Goal: Task Accomplishment & Management: Complete application form

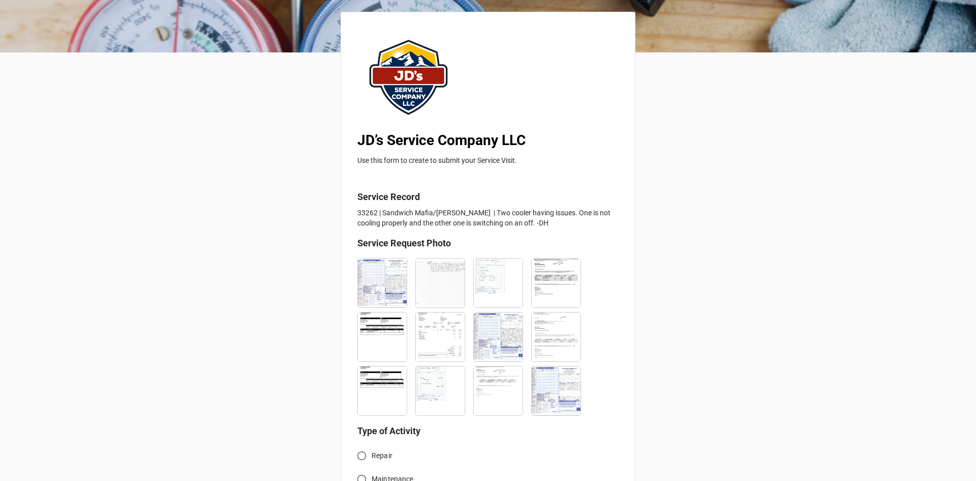
scroll to position [203, 0]
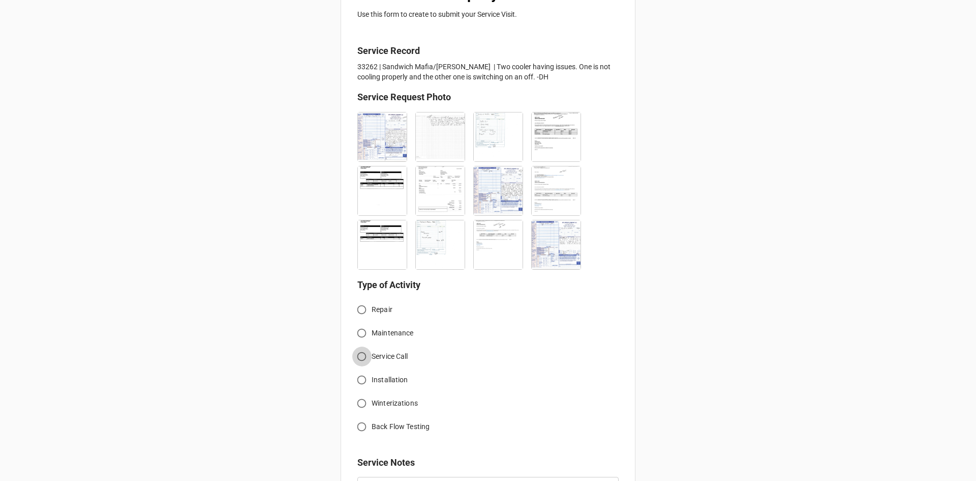
click at [355, 355] on input "Service Call" at bounding box center [362, 356] width 20 height 20
radio input "true"
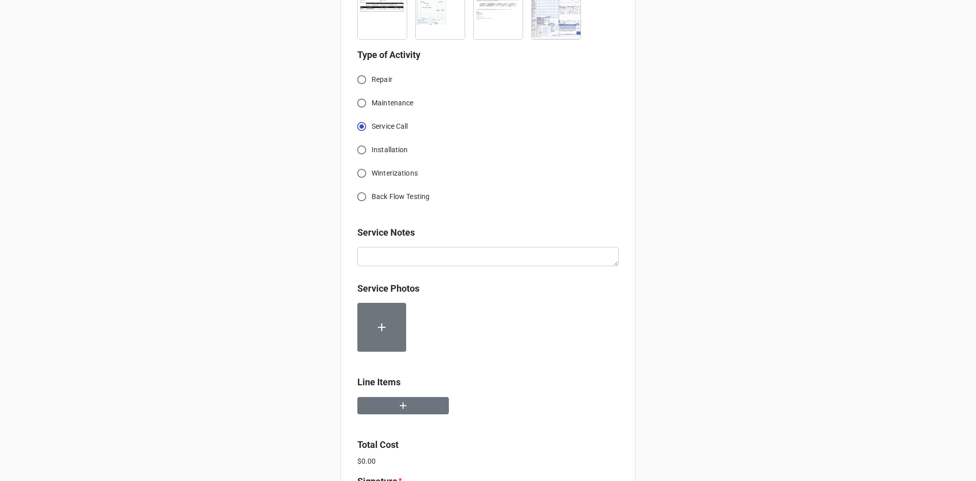
scroll to position [458, 0]
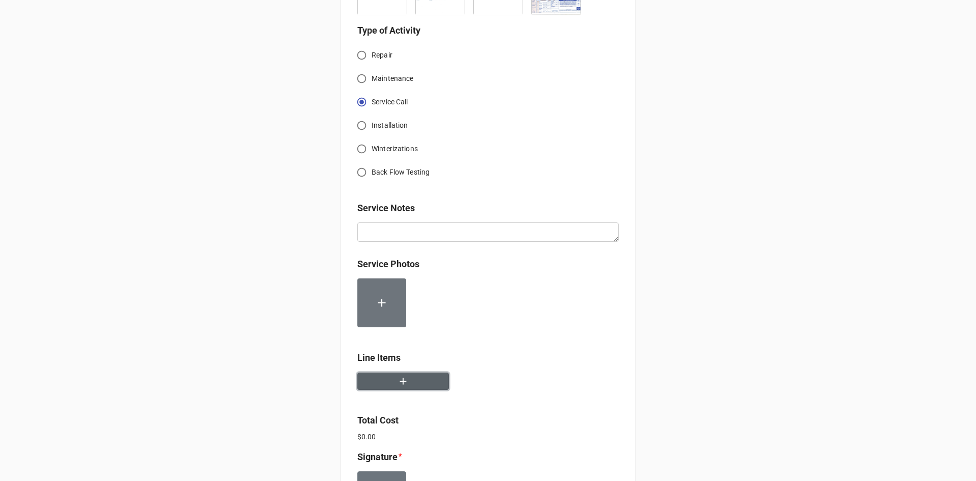
click at [427, 386] on button "button" at bounding box center [403, 381] width 92 height 18
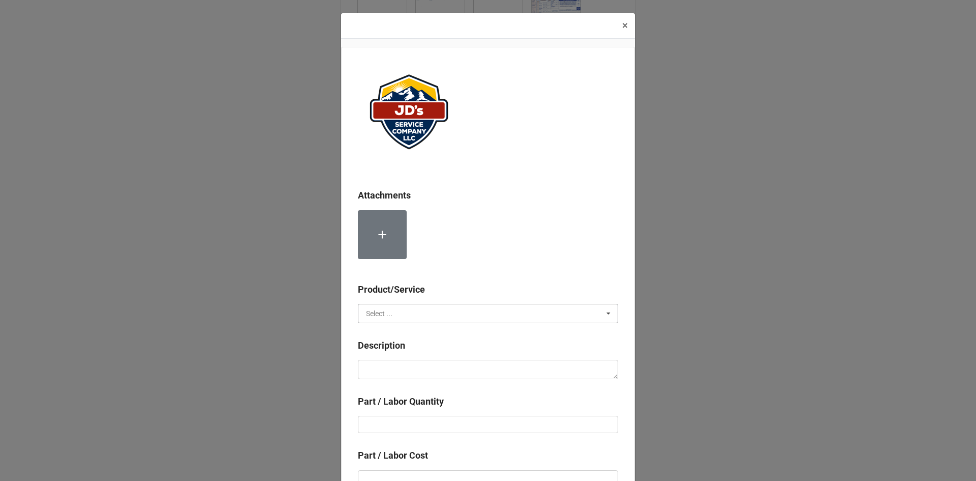
click at [417, 312] on input "text" at bounding box center [488, 313] width 259 height 18
click at [403, 331] on div "Services" at bounding box center [487, 331] width 259 height 19
click at [415, 366] on textarea at bounding box center [488, 369] width 260 height 19
paste textarea "1:00pm-2:00pm; Service Address: Same as above. Effort to identify proper wires …"
type textarea "x"
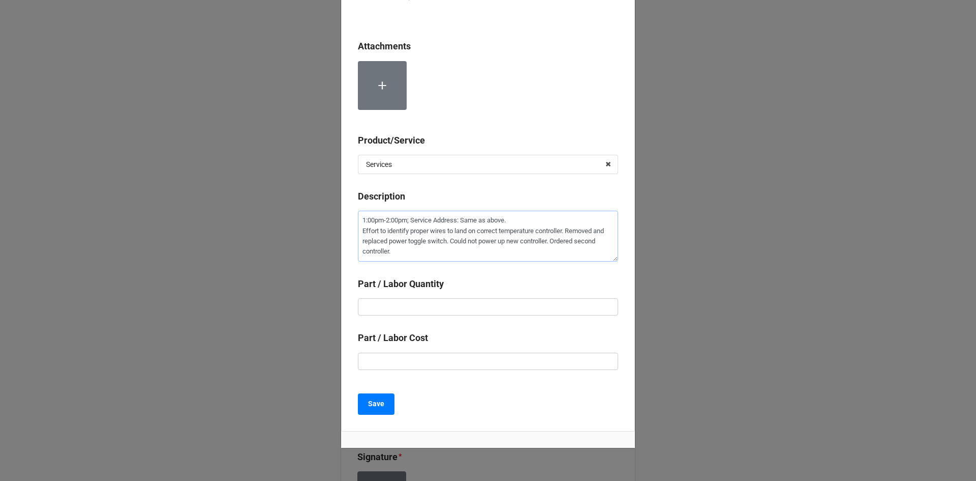
scroll to position [153, 0]
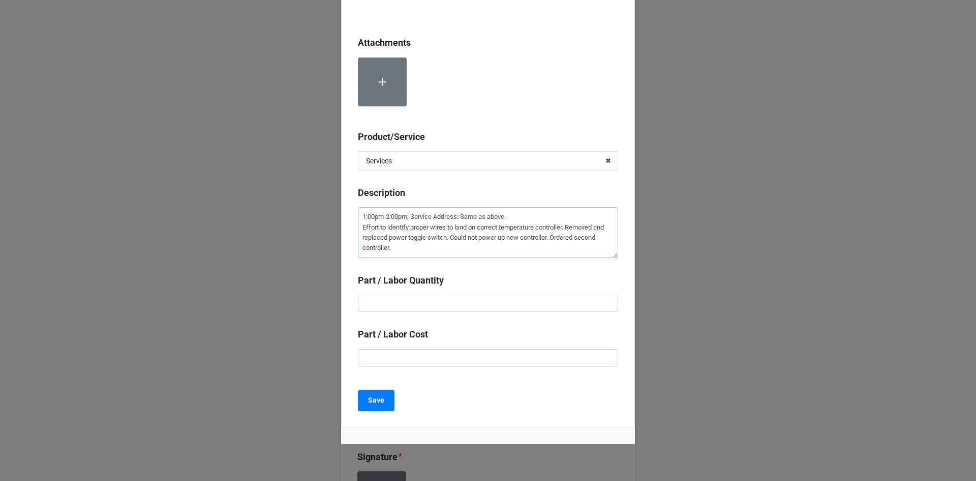
type textarea "1:00pm-2:00pm; Service Address: Same as above. Effort to identify proper wires …"
click at [467, 297] on input "text" at bounding box center [488, 302] width 260 height 17
type textarea "x"
type input "1"
type textarea "x"
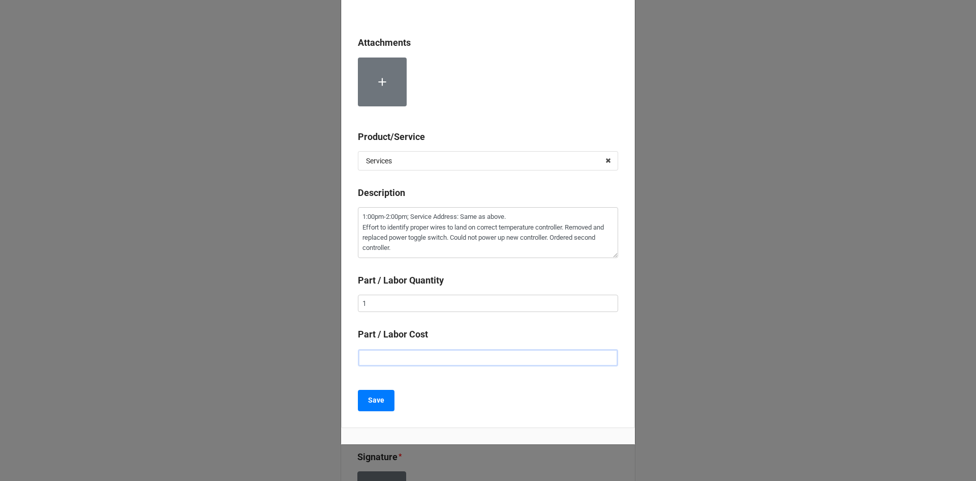
type input "$2.00"
type textarea "x"
type input "$22.00"
type textarea "x"
type input "$225.00"
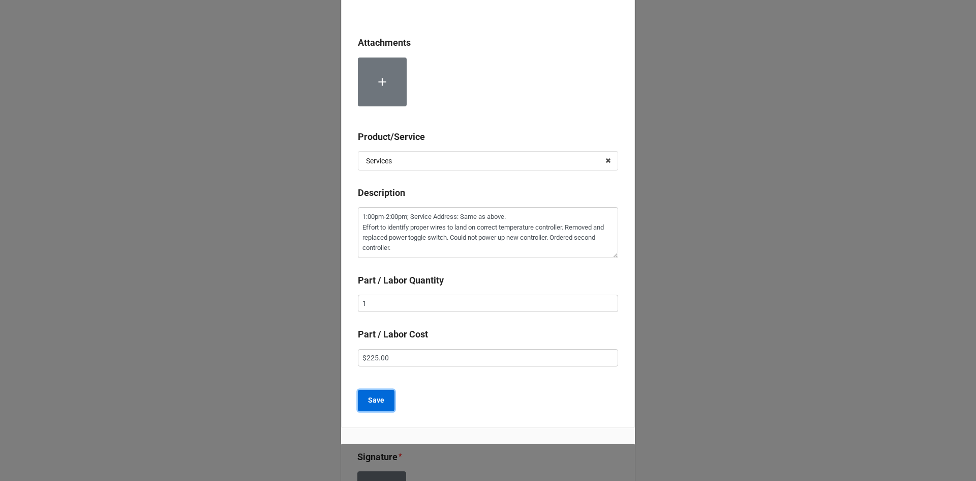
click at [378, 401] on b "Save" at bounding box center [376, 400] width 16 height 11
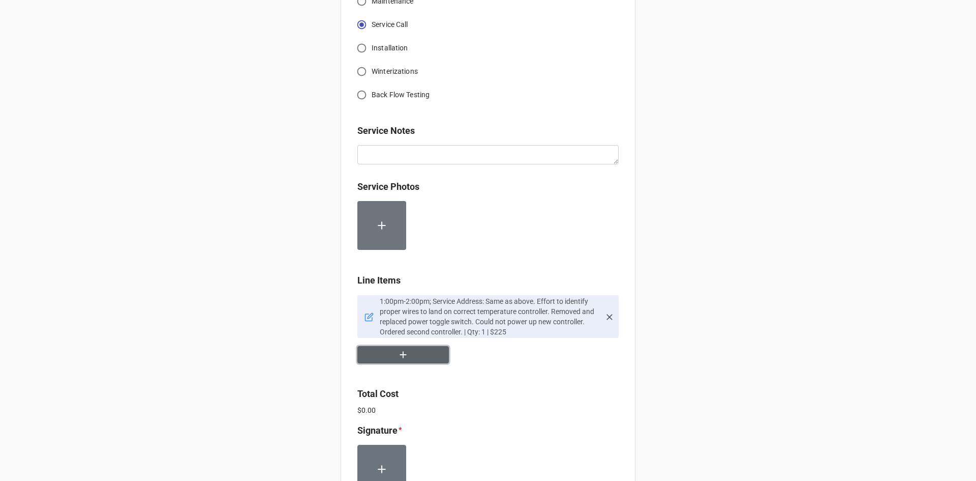
scroll to position [559, 0]
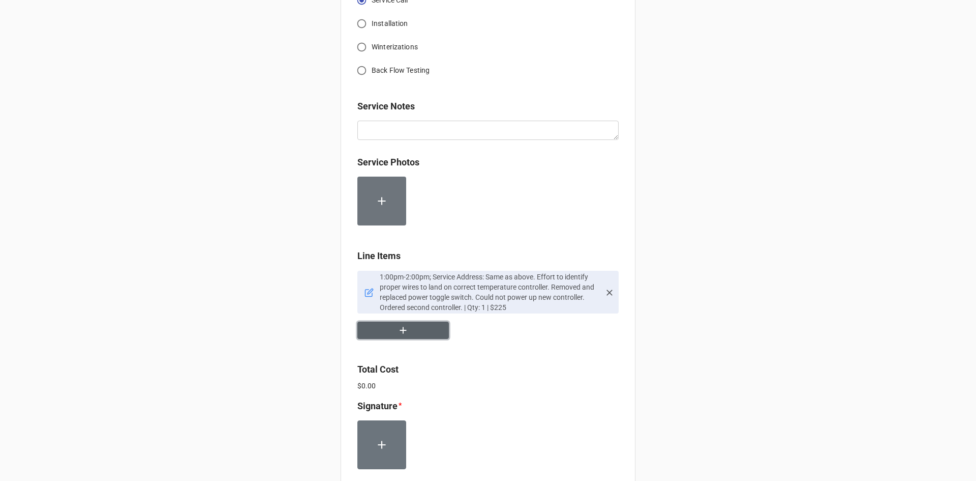
click at [415, 334] on button "button" at bounding box center [403, 330] width 92 height 18
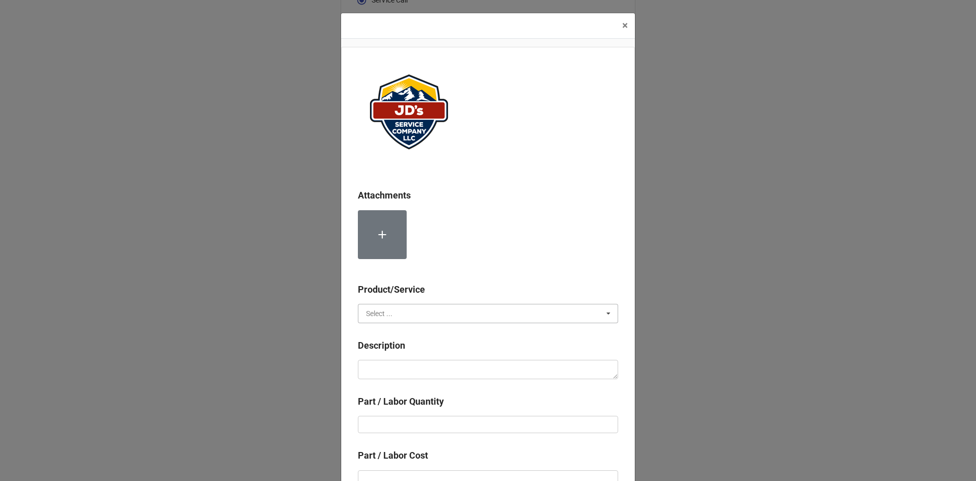
click at [390, 315] on input "text" at bounding box center [488, 313] width 259 height 18
click at [389, 350] on span "Material Cost" at bounding box center [388, 351] width 42 height 8
click at [393, 371] on textarea at bounding box center [488, 369] width 260 height 19
type textarea "x"
type textarea "T"
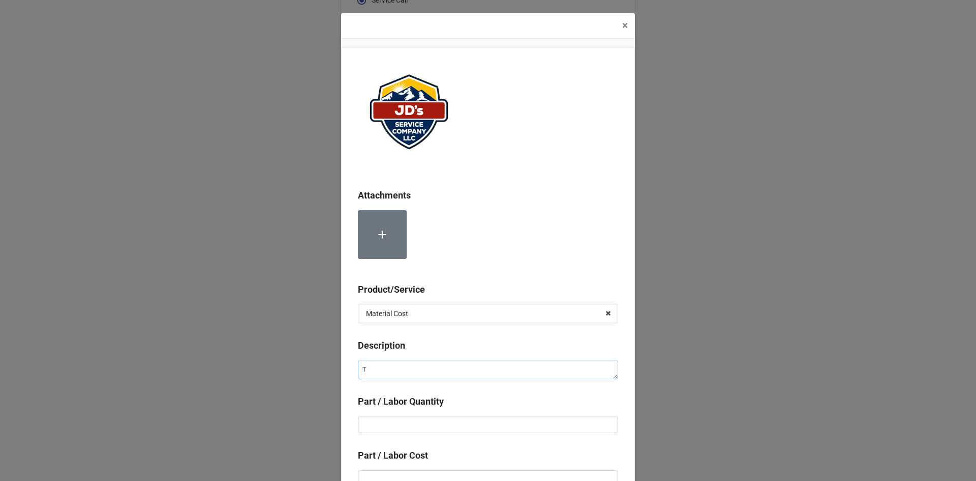
type textarea "x"
type textarea "To"
type textarea "x"
type textarea "Tog"
type textarea "x"
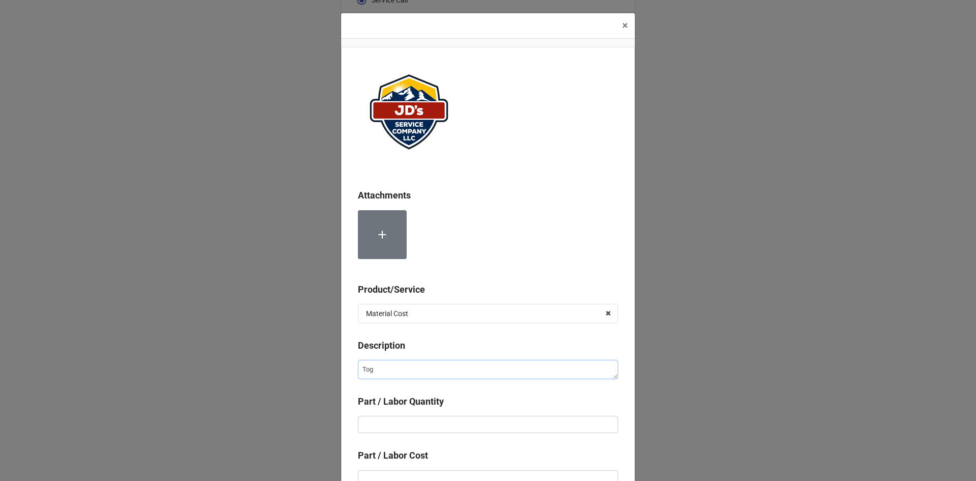
type textarea "Togg"
type textarea "x"
type textarea "Toggl"
type textarea "x"
type textarea "Toggle"
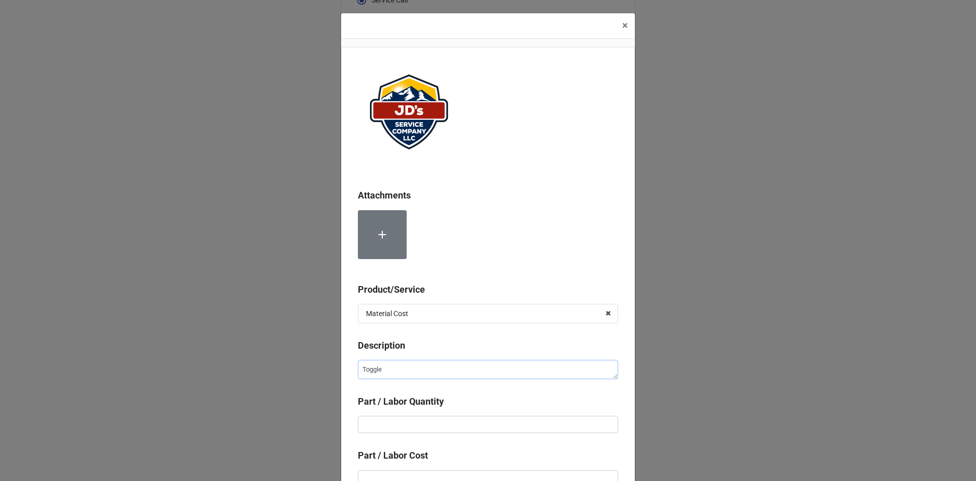
type textarea "x"
type textarea "Toggle"
type textarea "x"
type textarea "Toggle S"
type textarea "x"
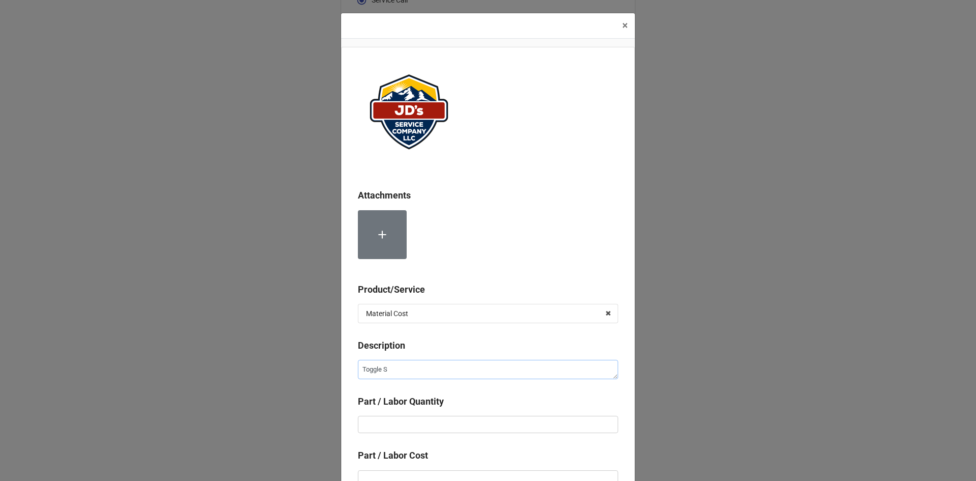
type textarea "Toggle Sw"
type textarea "x"
type textarea "Toggle Swi"
type textarea "x"
type textarea "Toggle Swit"
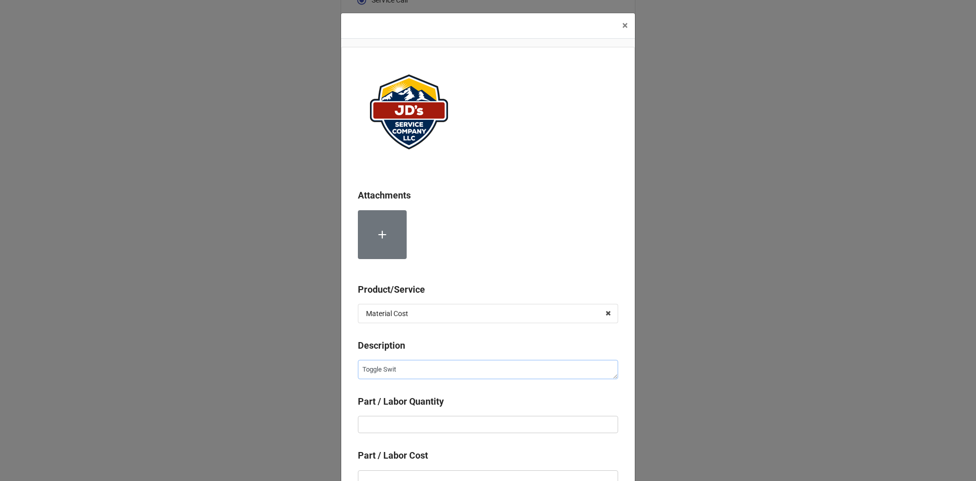
type textarea "x"
type textarea "Toggle Switc"
type textarea "x"
type textarea "Toggle Switch"
type textarea "x"
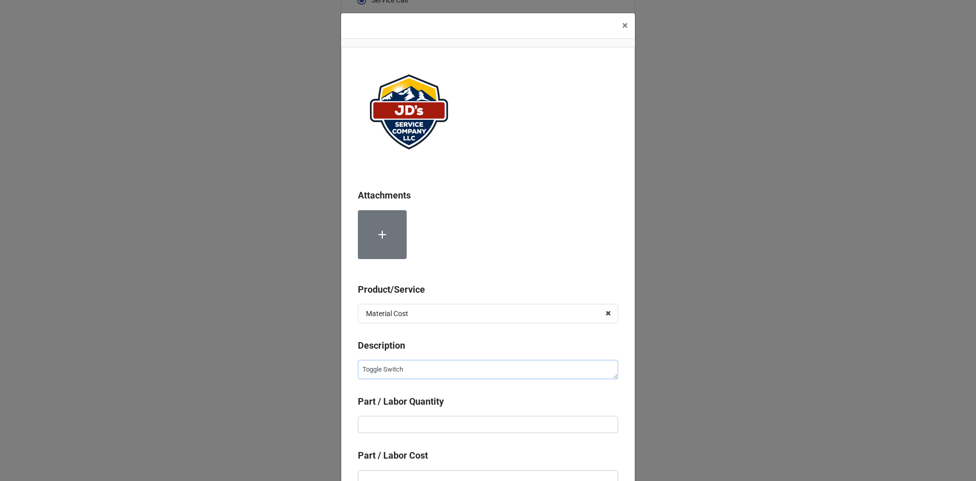
type textarea "Toggle Switch,"
type textarea "x"
type textarea "Toggle Switch,"
type textarea "x"
type textarea "Toggle Switch, O"
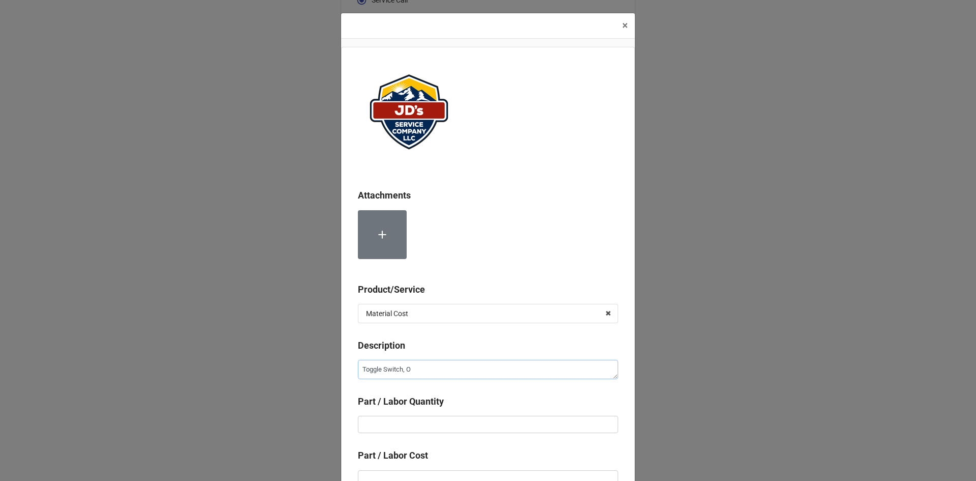
type textarea "x"
type textarea "Toggle Switch, OE"
type textarea "x"
type textarea "Toggle Switch, OEM"
type textarea "x"
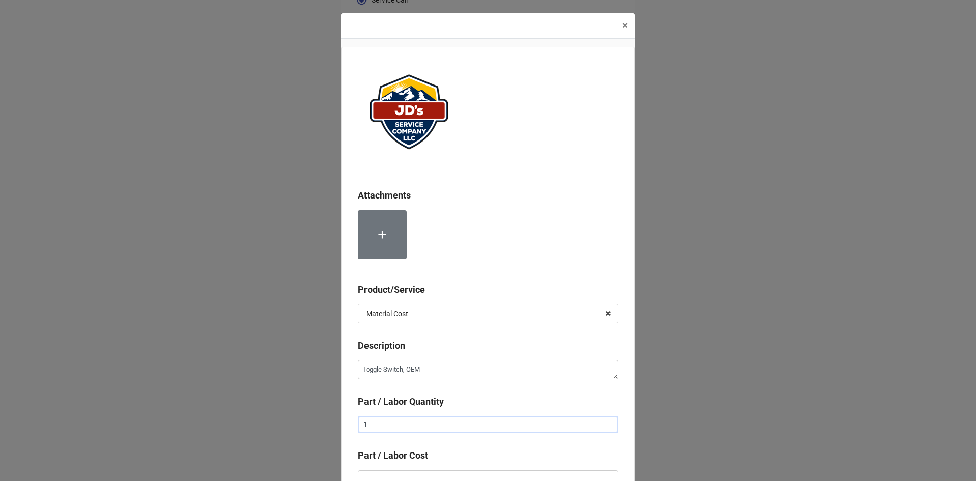
type input "1"
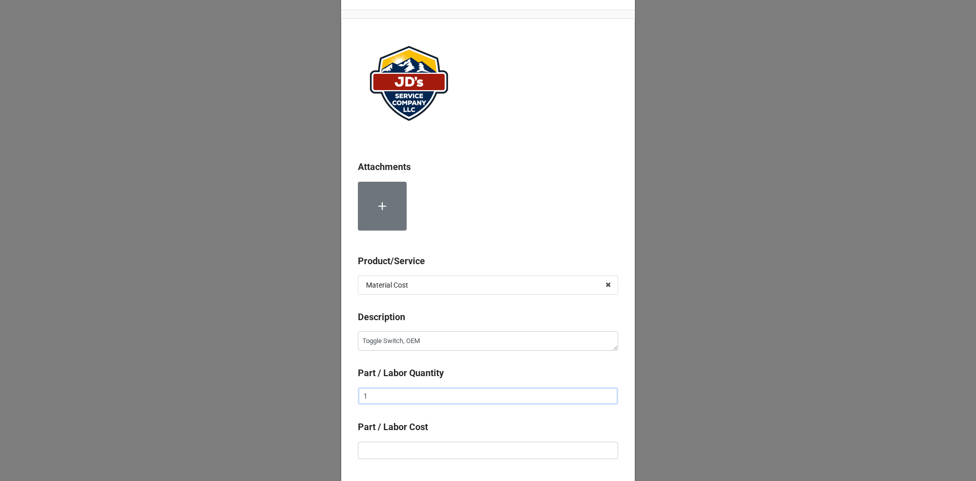
scroll to position [51, 0]
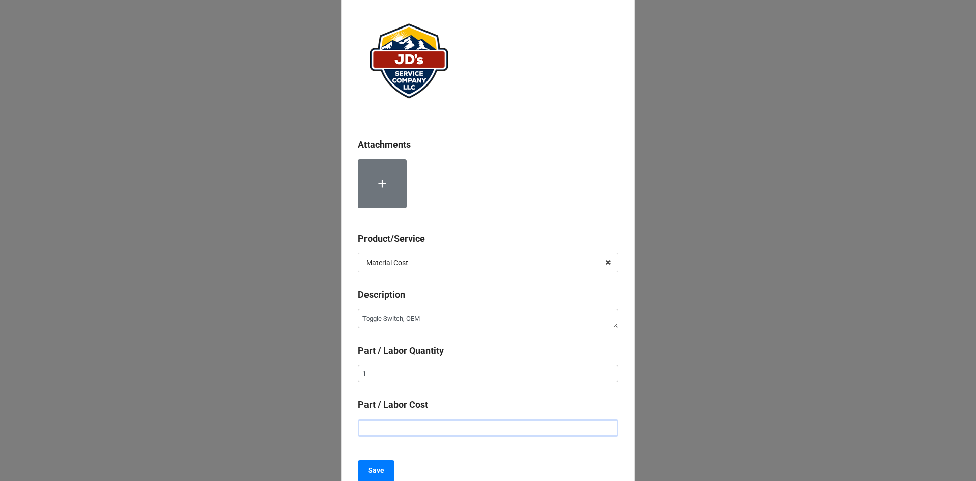
click at [531, 429] on input "text" at bounding box center [488, 427] width 260 height 17
type textarea "x"
type input "$7.00"
type textarea "x"
type input "$75.00"
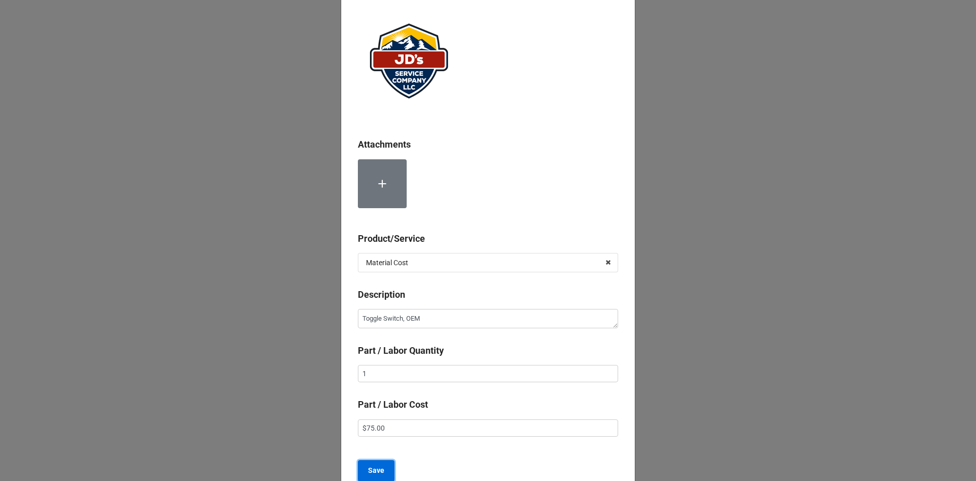
click at [375, 471] on b "Save" at bounding box center [376, 470] width 16 height 11
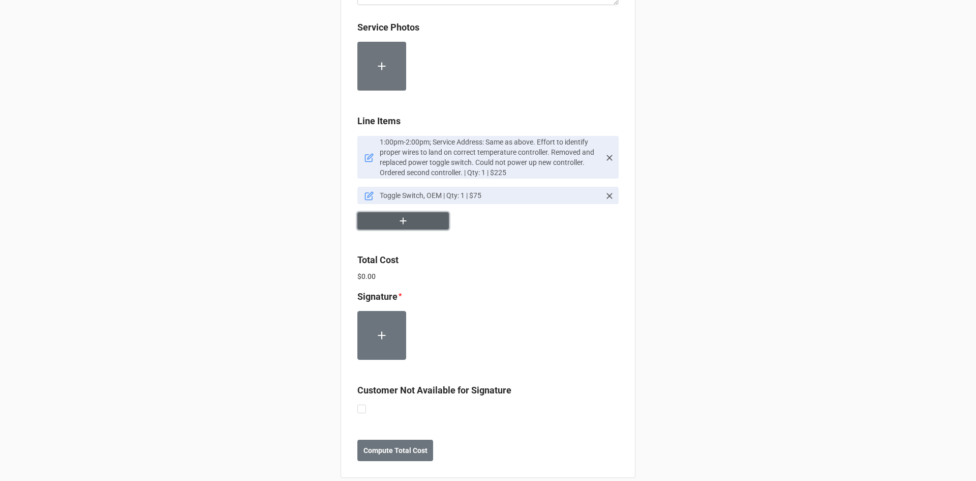
scroll to position [708, 0]
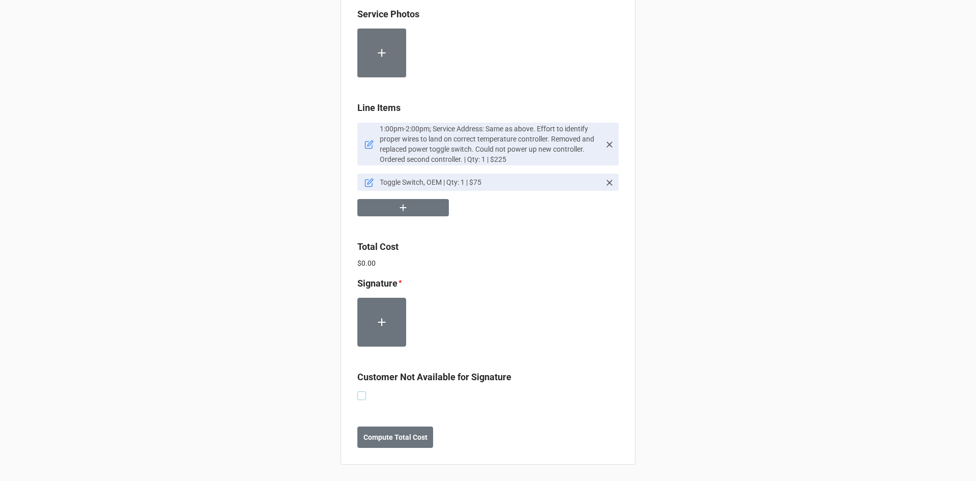
click at [361, 391] on label at bounding box center [361, 391] width 9 height 0
checkbox input "true"
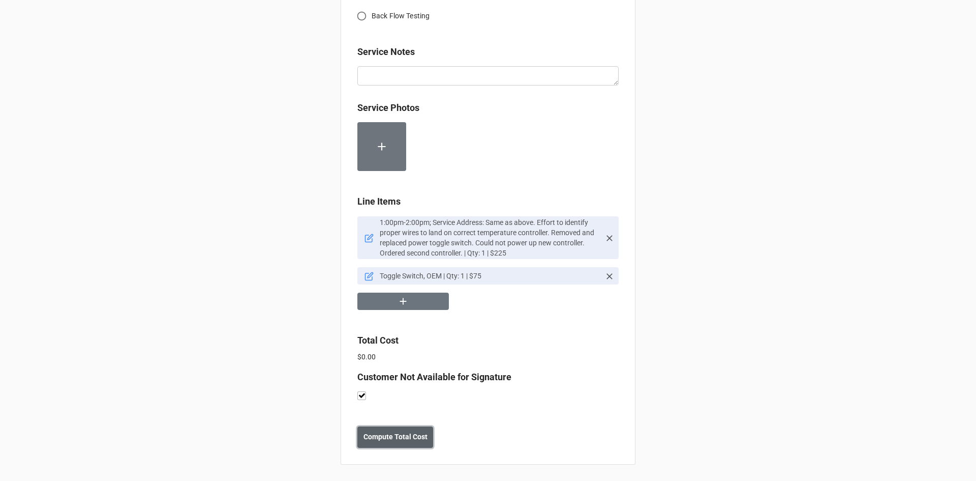
click at [398, 439] on b "Compute Total Cost" at bounding box center [396, 436] width 64 height 11
click at [370, 438] on b "Save" at bounding box center [376, 436] width 16 height 11
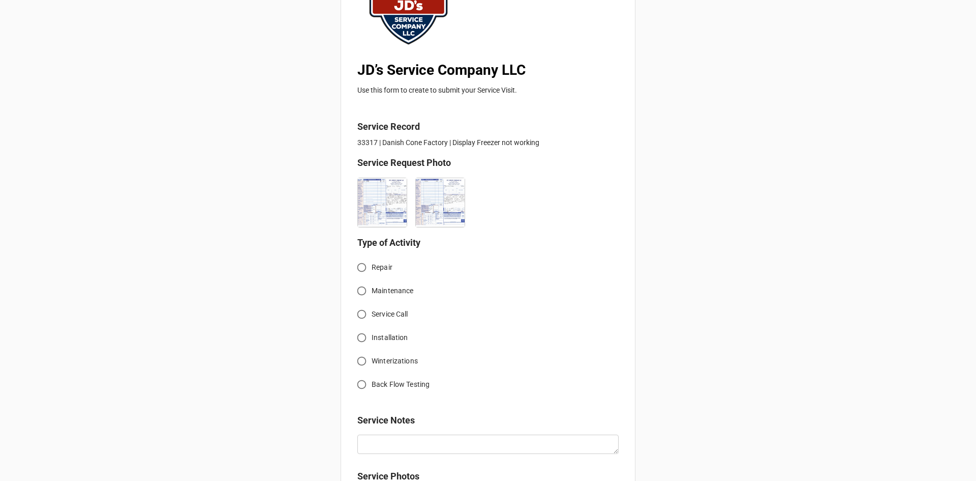
scroll to position [153, 0]
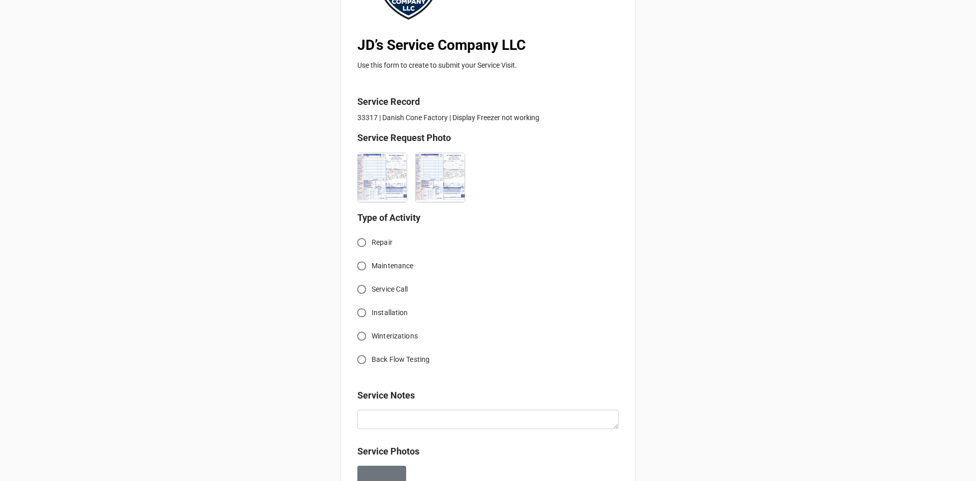
click at [360, 292] on input "Service Call" at bounding box center [362, 289] width 20 height 20
radio input "true"
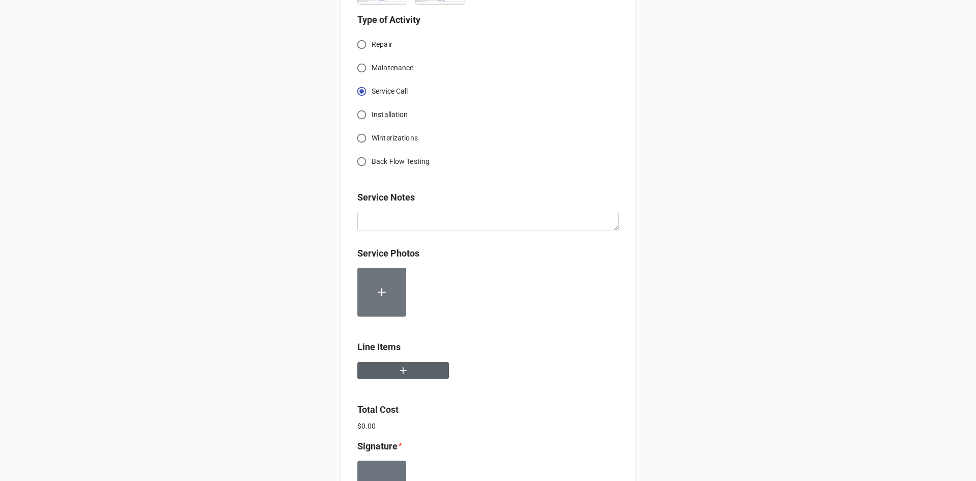
scroll to position [356, 0]
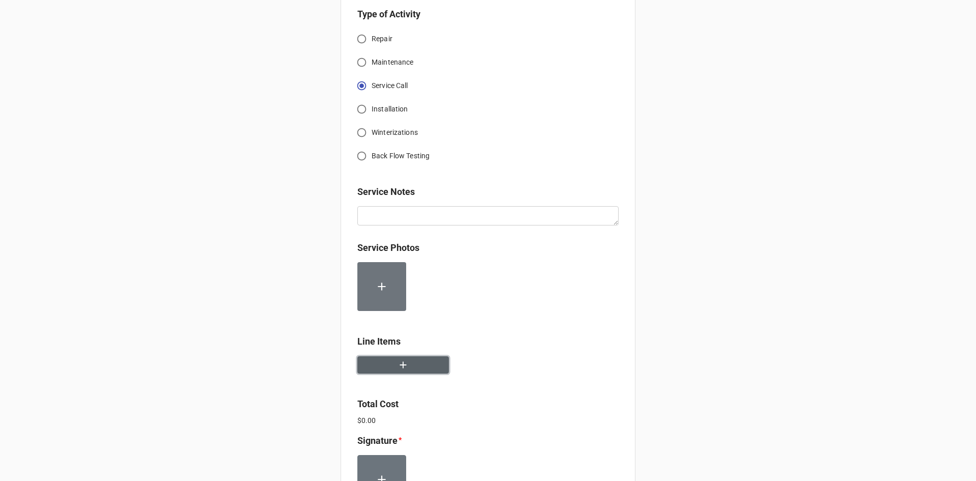
click at [406, 365] on icon "button" at bounding box center [403, 364] width 11 height 11
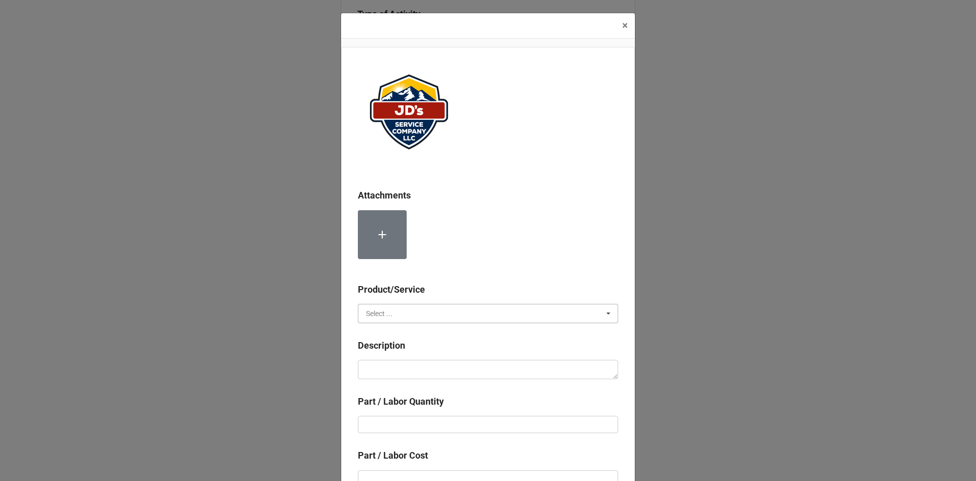
click at [429, 311] on input "text" at bounding box center [488, 313] width 259 height 18
click at [403, 333] on div "Services" at bounding box center [487, 331] width 259 height 19
click at [411, 373] on textarea at bounding box center [488, 369] width 260 height 19
paste textarea "1:00pm-2:00pm; Service Address: 191 W Elkhorn Ave, Estes Park, CO 80517 Install…"
type textarea "x"
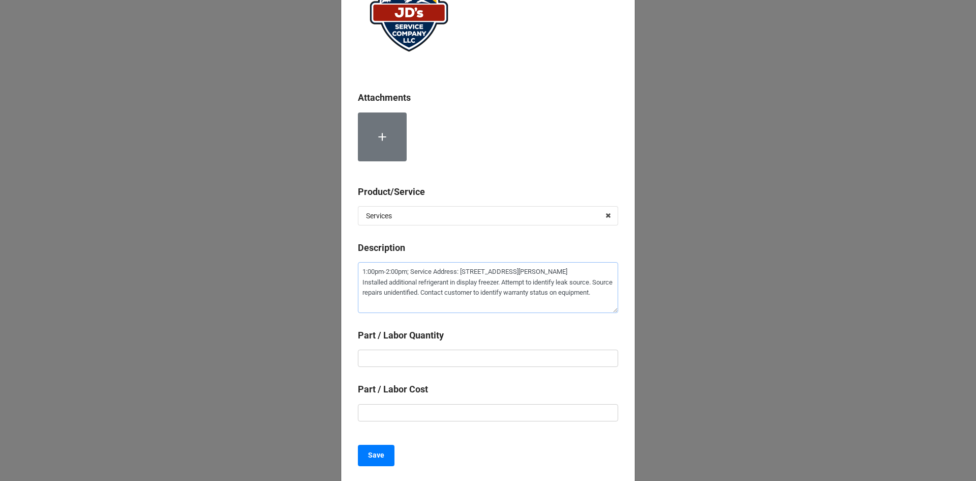
scroll to position [102, 0]
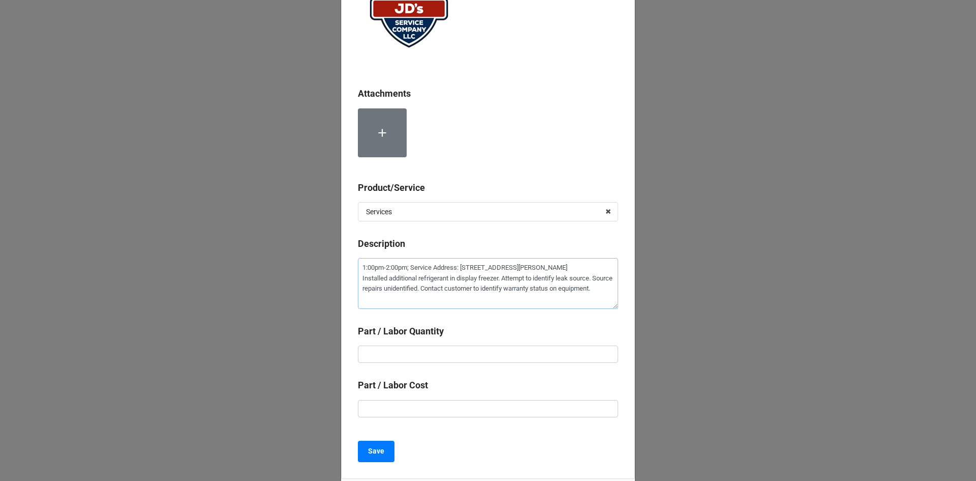
type textarea "1:00pm-2:00pm; Service Address: 191 W Elkhorn Ave, Estes Park, CO 80517 Install…"
click at [483, 352] on input "text" at bounding box center [488, 353] width 260 height 17
type textarea "x"
type input "1"
type textarea "x"
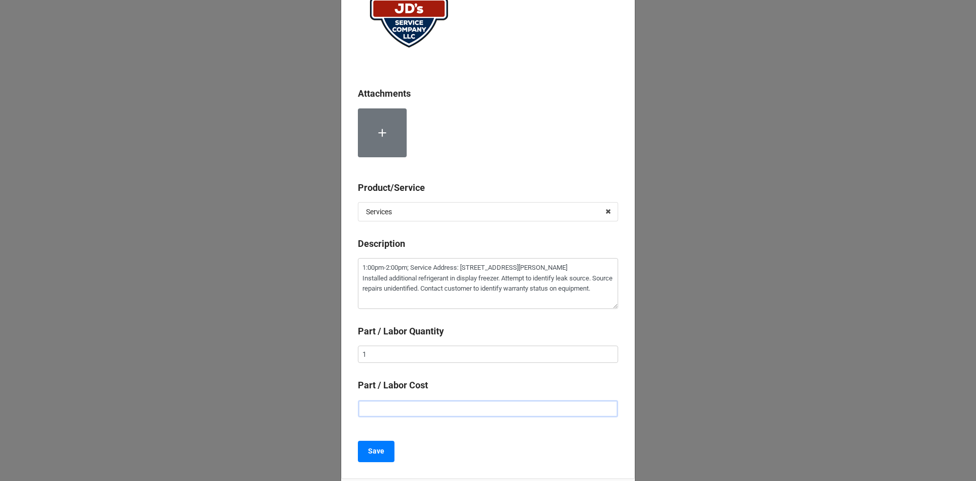
type input "$2.00"
type textarea "x"
type input "$22.00"
type textarea "x"
type input "$225.00"
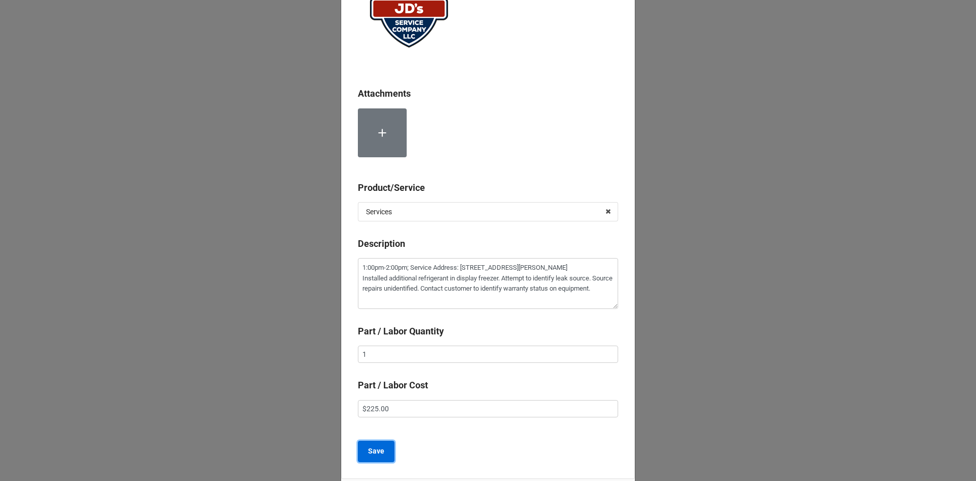
click at [384, 454] on button "Save" at bounding box center [376, 450] width 37 height 21
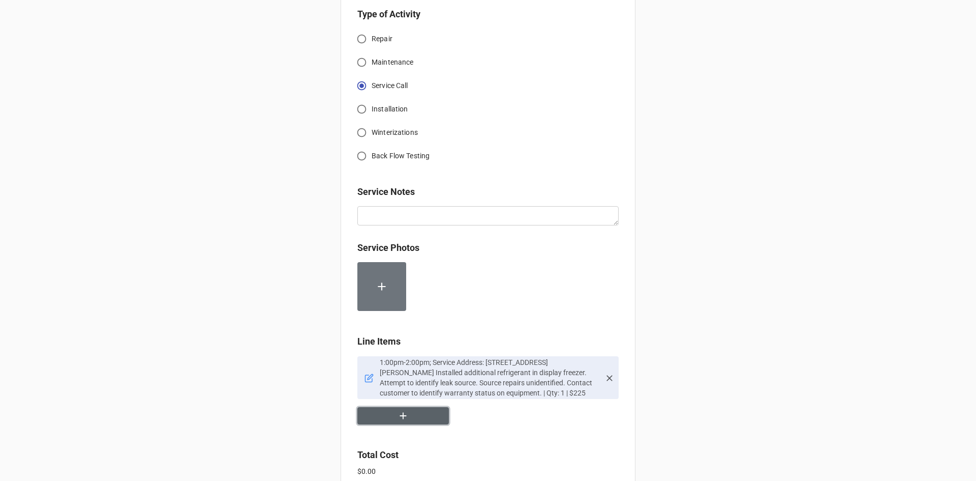
click at [408, 418] on button "button" at bounding box center [403, 416] width 92 height 18
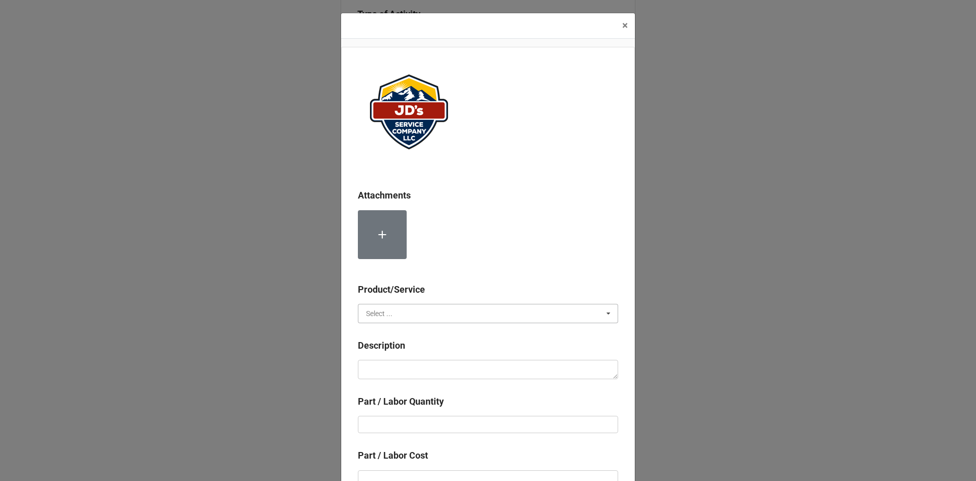
click at [400, 316] on input "text" at bounding box center [488, 313] width 259 height 18
click at [395, 349] on span "Material Cost" at bounding box center [388, 351] width 42 height 8
click at [398, 369] on textarea at bounding box center [488, 369] width 260 height 19
type textarea "x"
type textarea "R"
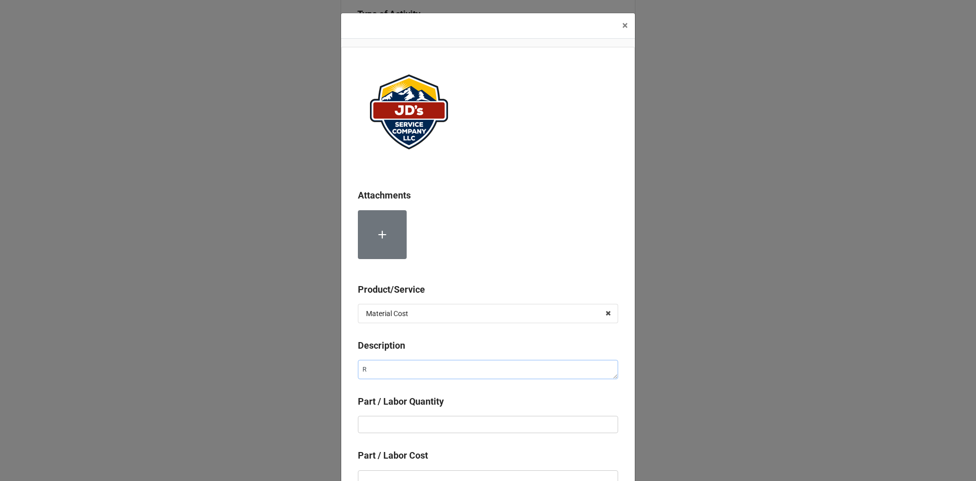
type textarea "x"
type textarea "Re"
type textarea "x"
type textarea "Ref"
type textarea "x"
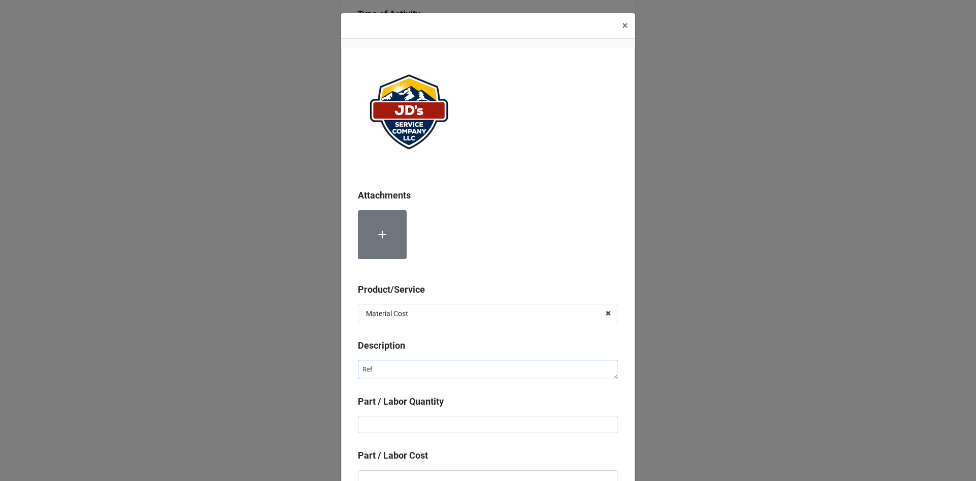
type textarea "Refr"
type textarea "x"
type textarea "Refri"
type textarea "x"
type textarea "Refrig"
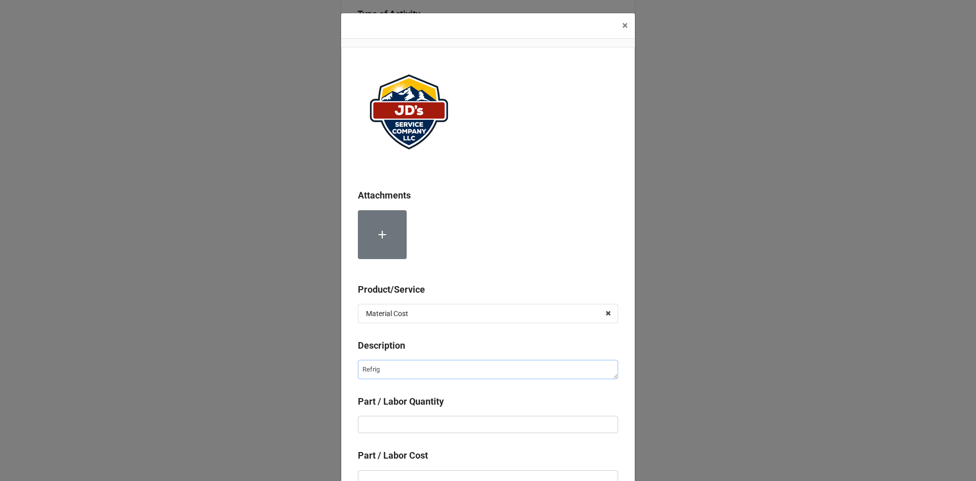
type textarea "x"
type textarea "Refrige"
type textarea "x"
type textarea "Refriger"
type textarea "x"
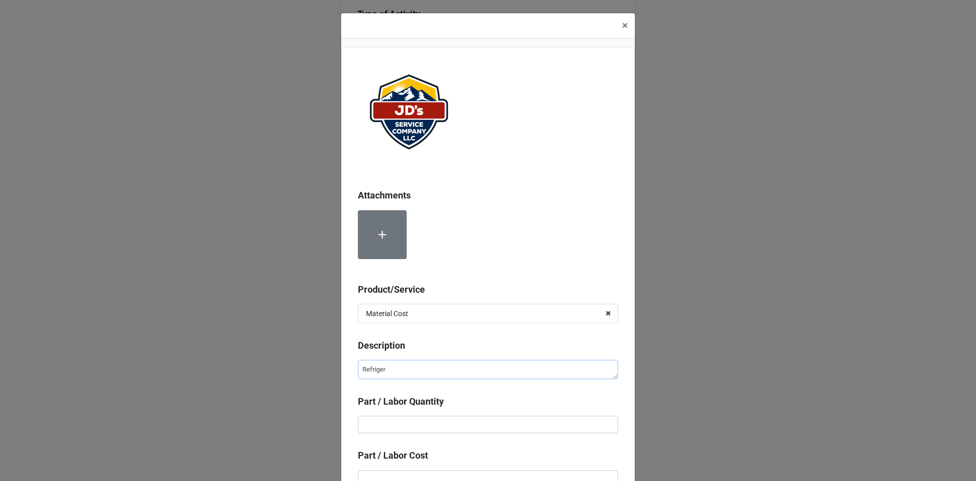
type textarea "Refrigera"
type textarea "x"
type textarea "Refrigeran"
type textarea "x"
type textarea "Refrigerant"
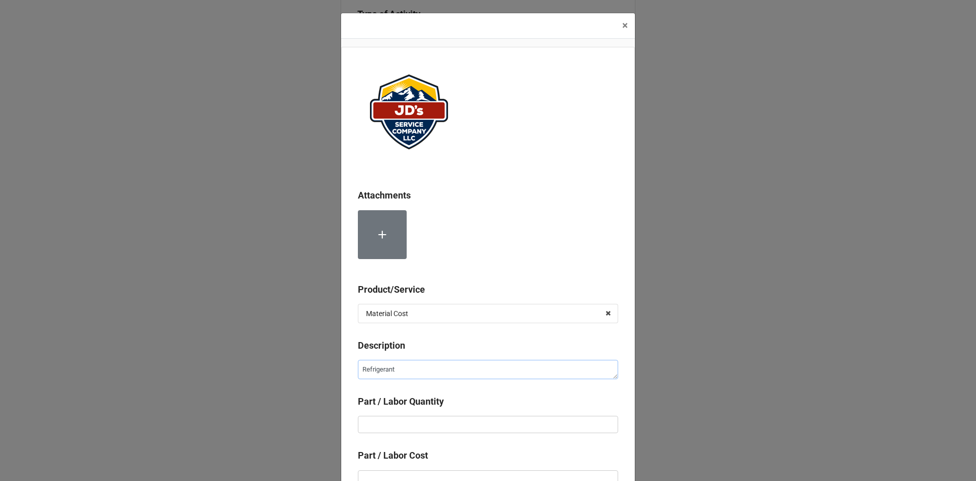
type textarea "x"
type textarea "Refrigerant"
type textarea "x"
type textarea "Refrigerant 4"
type textarea "x"
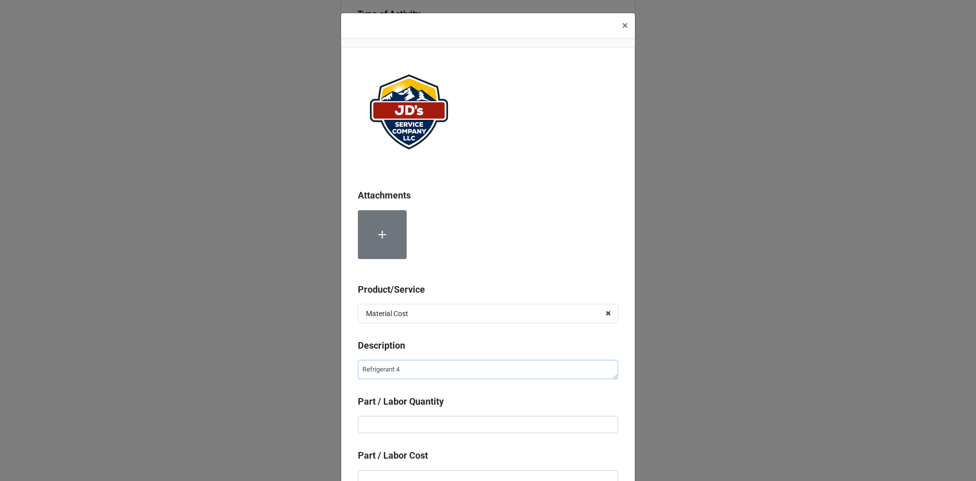
type textarea "Refrigerant 40"
type textarea "x"
type textarea "Refrigerant 404"
type textarea "x"
type textarea "Refrigerant 404A"
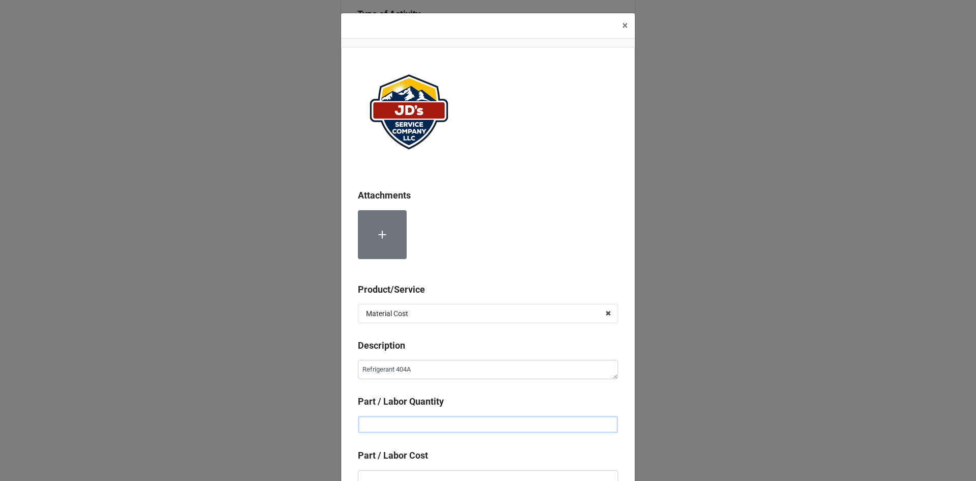
type textarea "x"
type input "1"
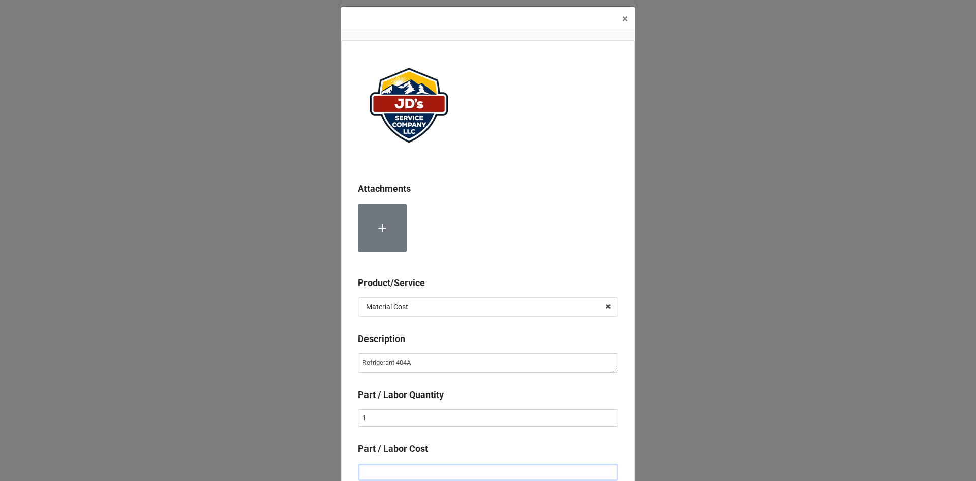
type textarea "x"
type input "$1.00"
type textarea "x"
type input "$17.00"
type textarea "x"
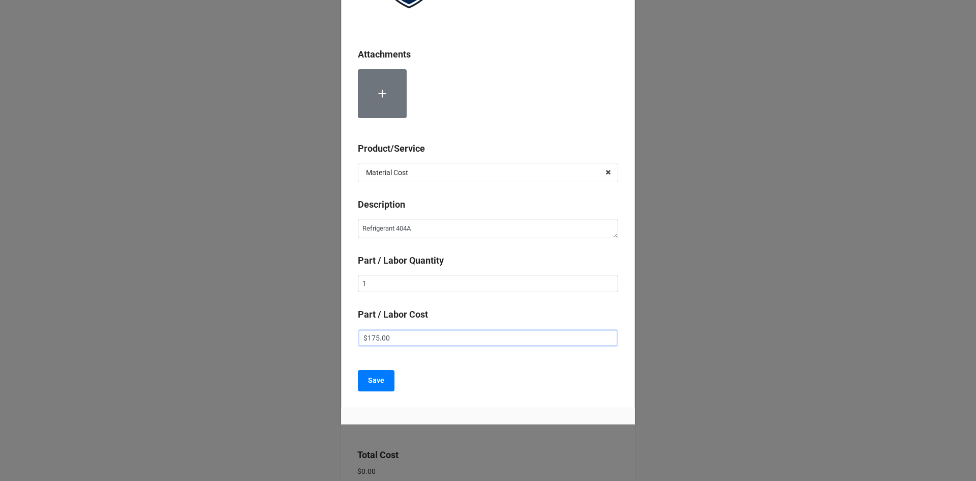
scroll to position [148, 0]
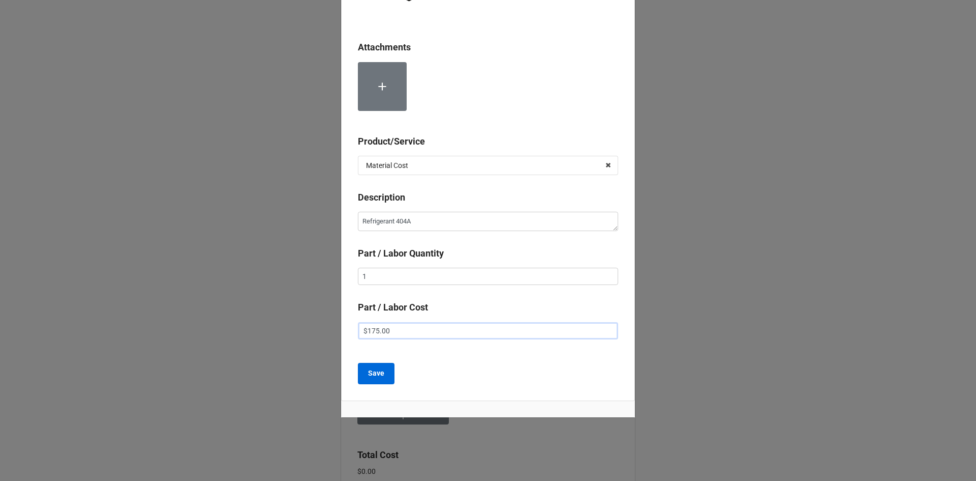
type input "$175.00"
click at [378, 378] on b "Save" at bounding box center [376, 373] width 16 height 11
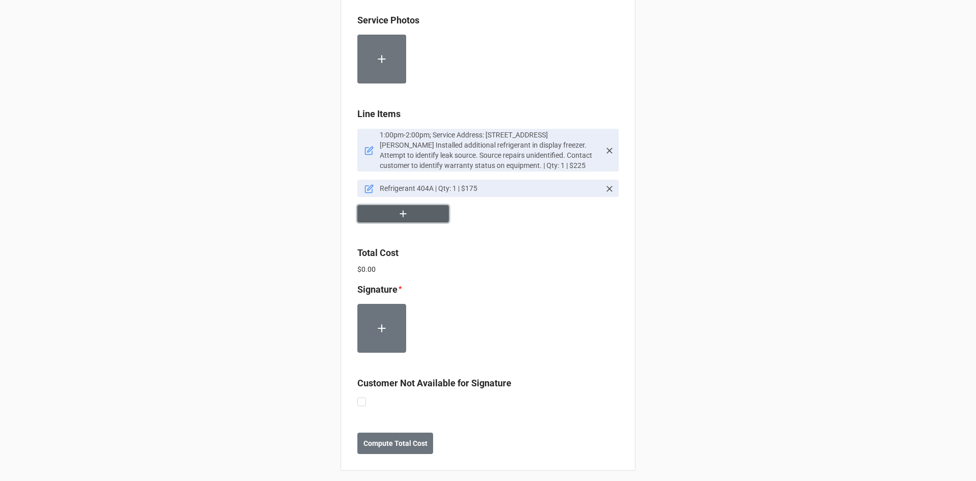
scroll to position [590, 0]
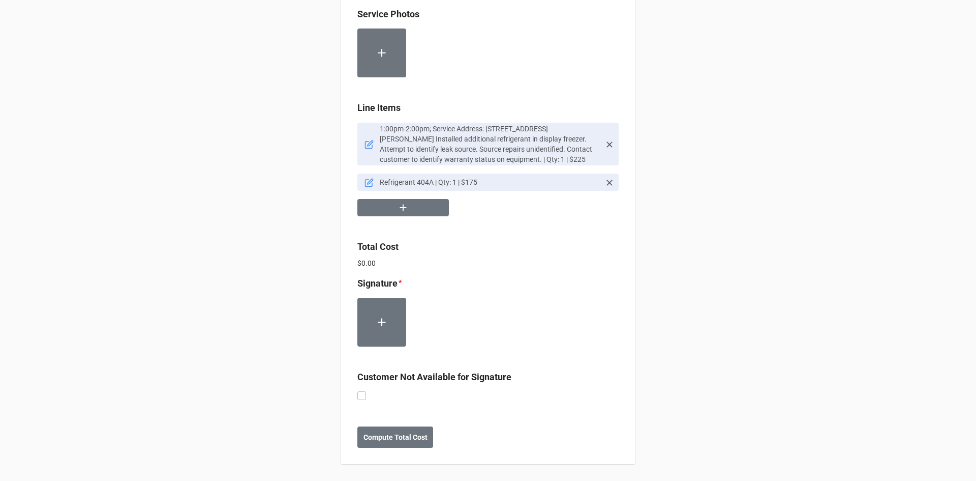
click at [363, 391] on label at bounding box center [361, 391] width 9 height 0
checkbox input "true"
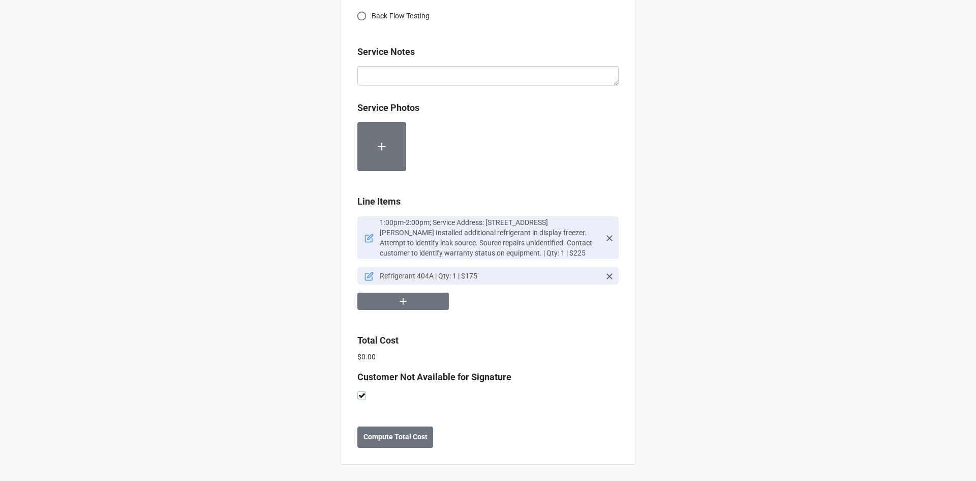
scroll to position [496, 0]
click at [411, 437] on b "Compute Total Cost" at bounding box center [396, 436] width 64 height 11
click at [374, 442] on b "Save" at bounding box center [376, 436] width 16 height 11
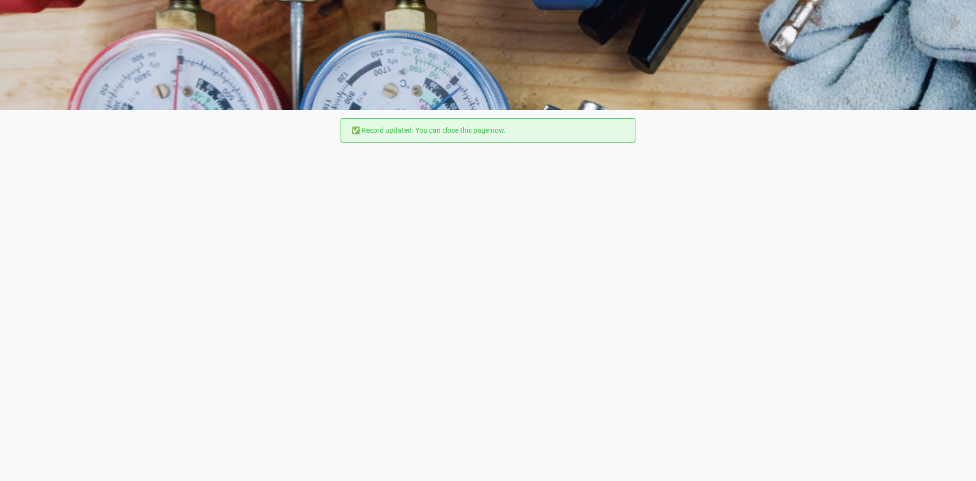
scroll to position [0, 0]
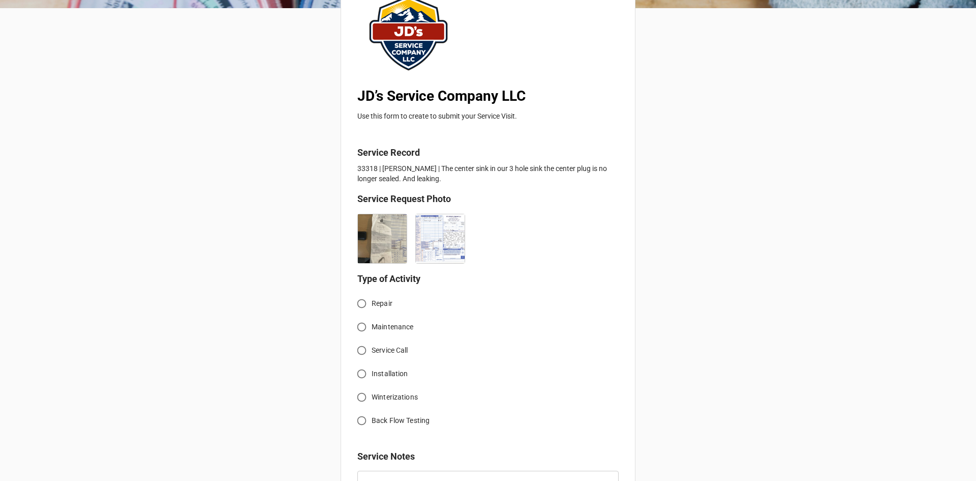
scroll to position [153, 0]
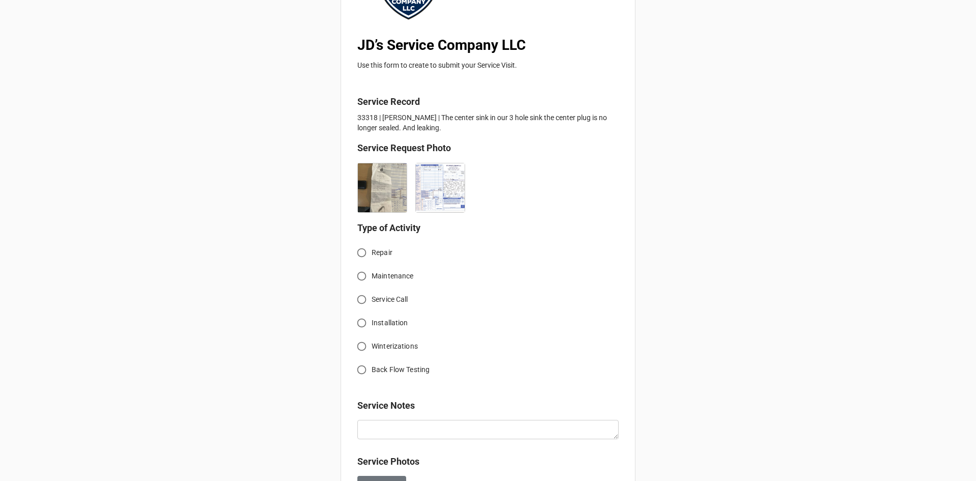
click at [357, 295] on input "Service Call" at bounding box center [362, 299] width 20 height 20
radio input "true"
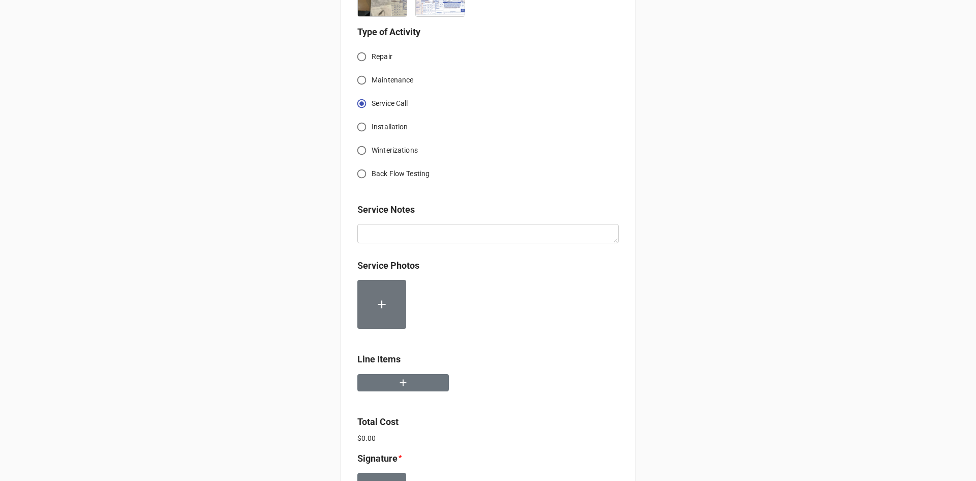
scroll to position [356, 0]
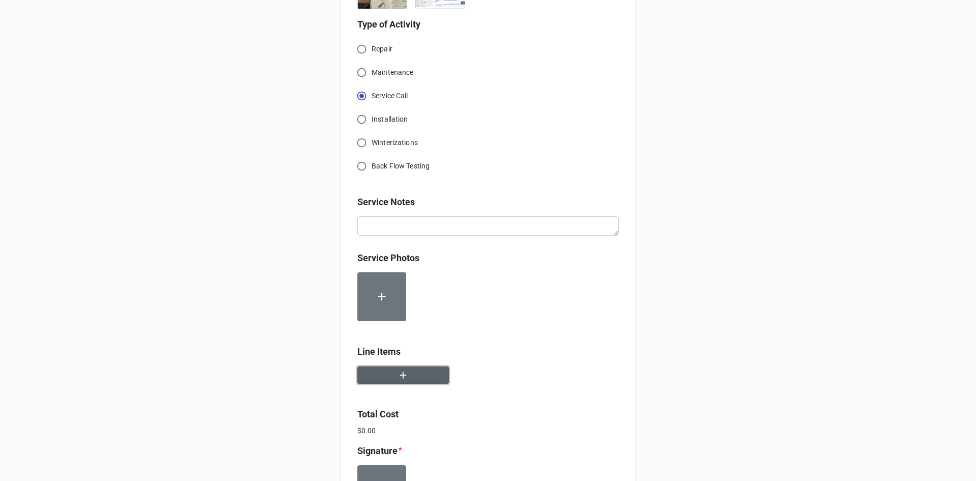
click at [398, 374] on icon "button" at bounding box center [403, 374] width 11 height 11
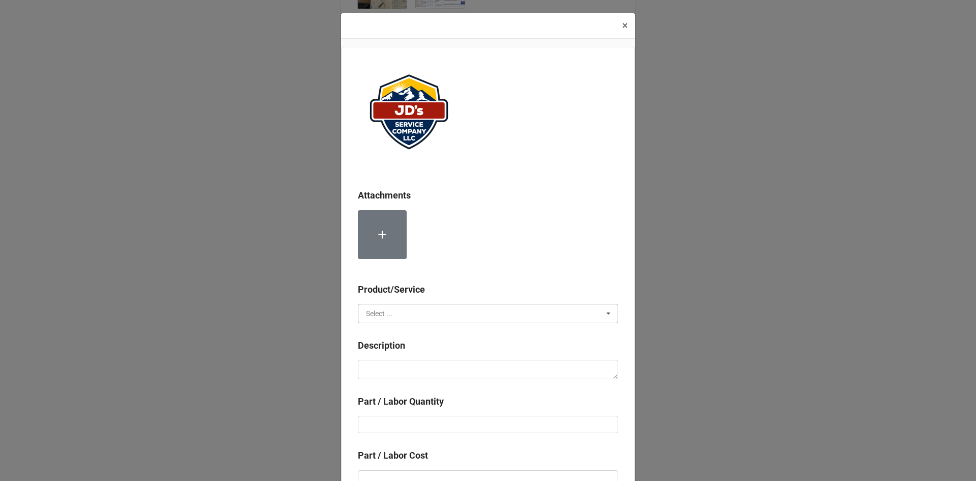
click at [422, 314] on input "text" at bounding box center [488, 313] width 259 height 18
drag, startPoint x: 387, startPoint y: 335, endPoint x: 405, endPoint y: 355, distance: 27.4
click at [388, 336] on span "Services" at bounding box center [380, 332] width 26 height 8
click at [410, 365] on textarea at bounding box center [488, 369] width 260 height 19
paste textarea "3:00pm-5:30pm; Service Address: [STREET_ADDRESS] [PERSON_NAME][GEOGRAPHIC_DATA]…"
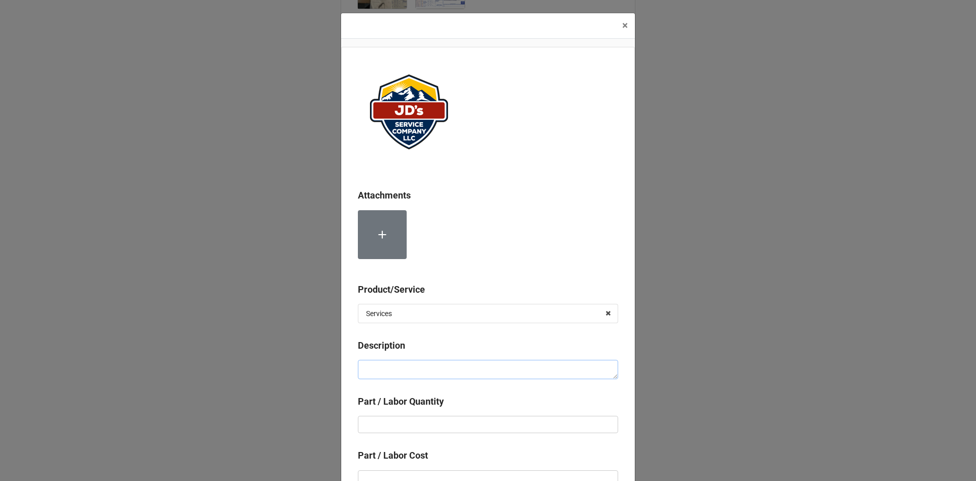
type textarea "x"
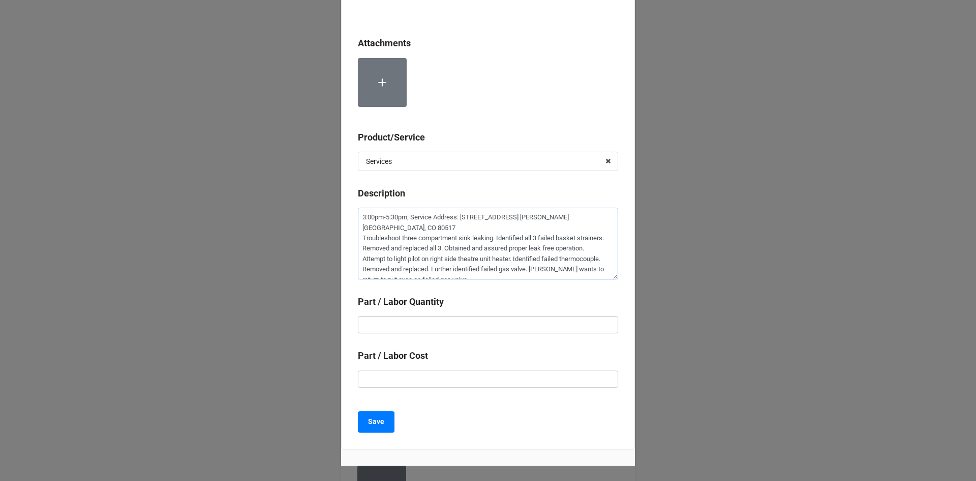
scroll to position [153, 0]
type textarea "3:00pm-5:30pm; Service Address: [STREET_ADDRESS] [PERSON_NAME][GEOGRAPHIC_DATA]…"
click at [473, 324] on input "text" at bounding box center [488, 323] width 260 height 17
type textarea "x"
type input "2"
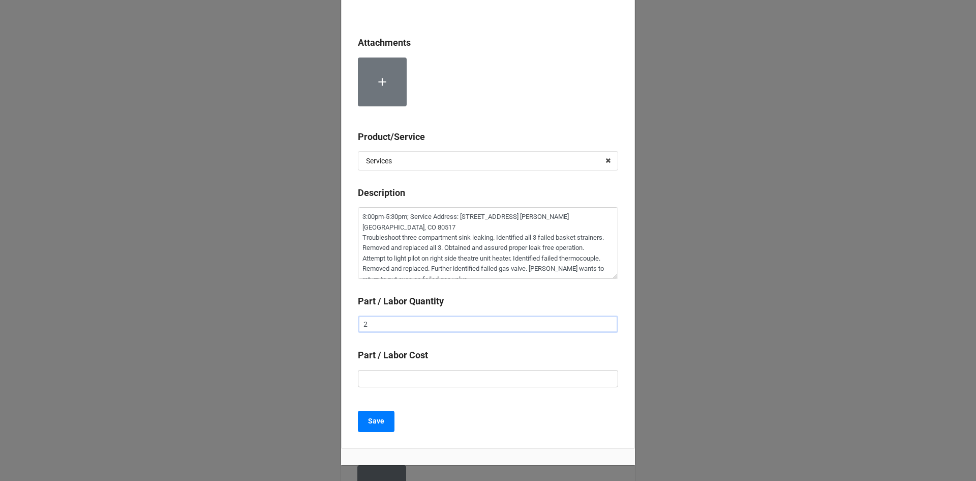
type textarea "x"
type input "2."
type textarea "x"
type input "2.5"
type textarea "x"
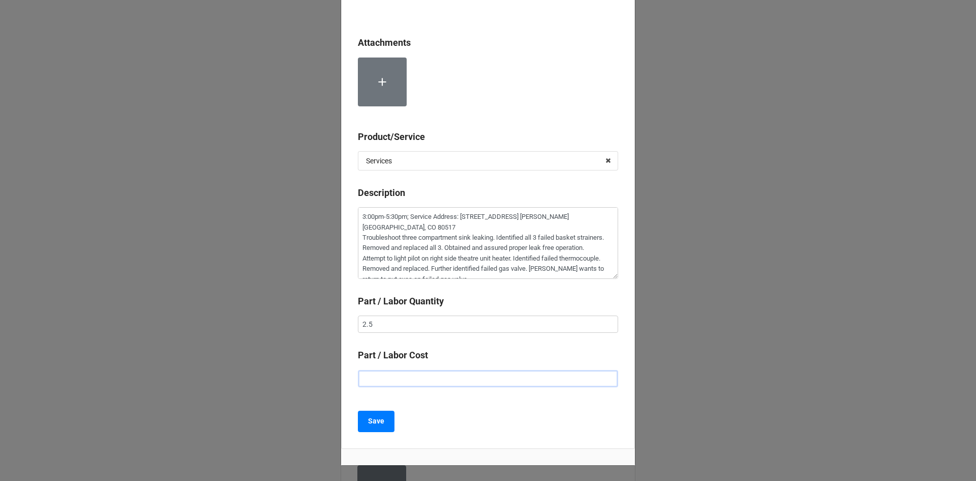
type input "$2.00"
type textarea "x"
type input "$22.00"
type textarea "x"
type input "$225.00"
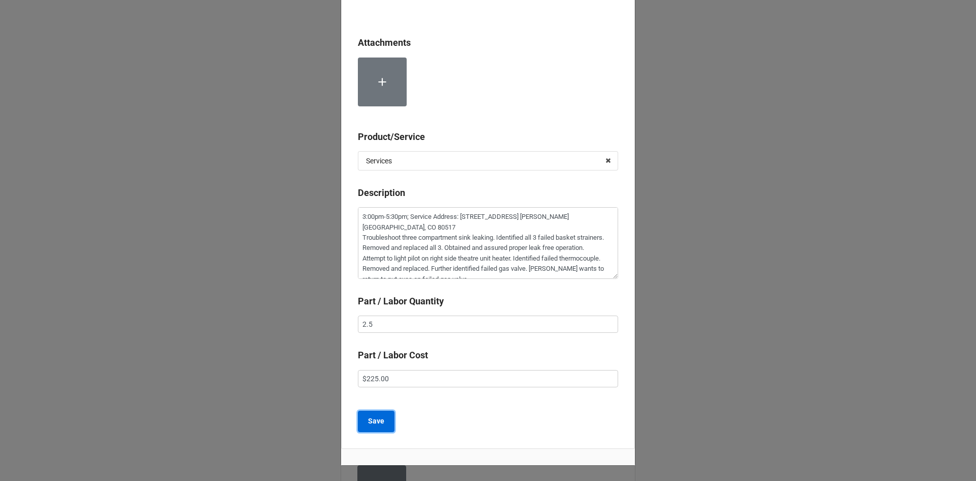
click at [382, 424] on button "Save" at bounding box center [376, 420] width 37 height 21
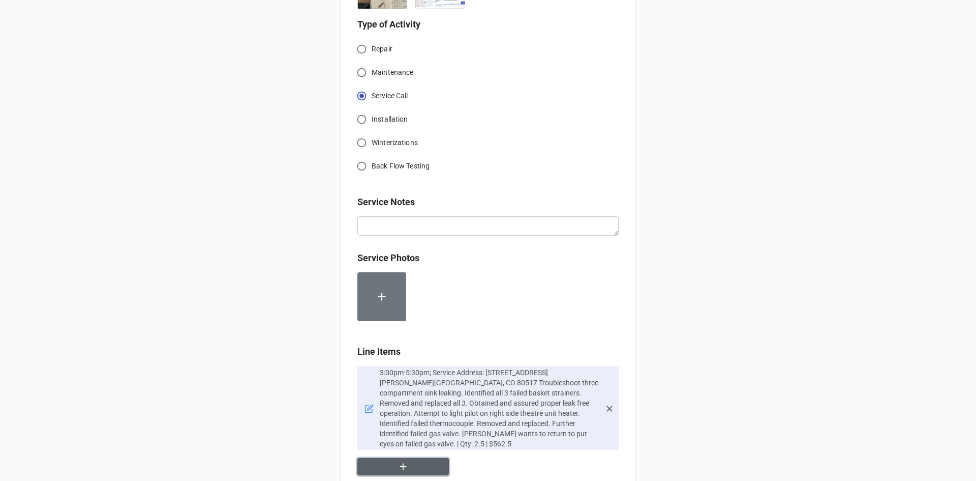
scroll to position [407, 0]
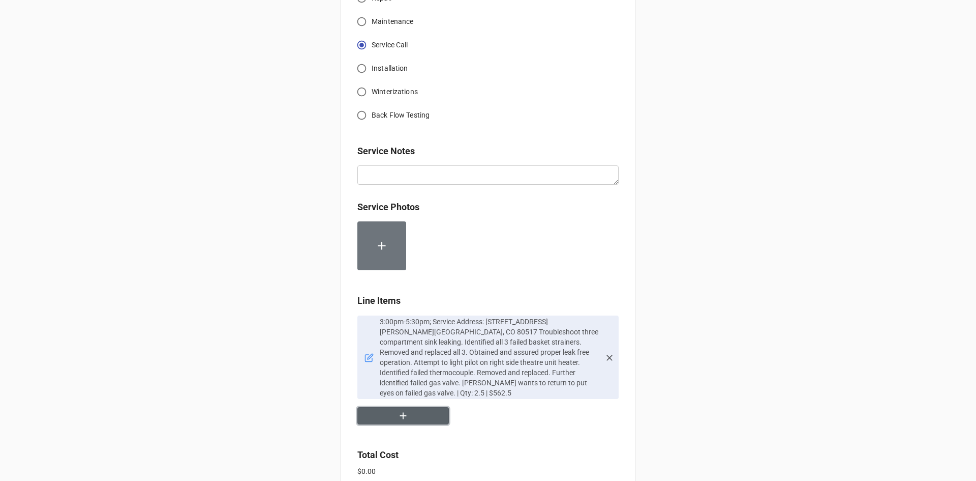
click at [398, 410] on icon "button" at bounding box center [403, 415] width 11 height 11
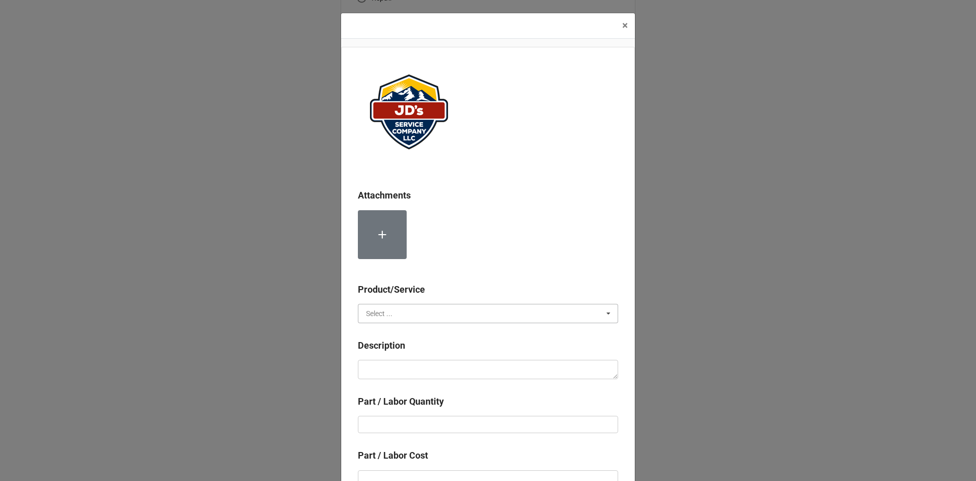
click at [393, 319] on input "text" at bounding box center [488, 313] width 259 height 18
click at [386, 349] on span "Material Cost" at bounding box center [388, 351] width 42 height 8
click at [399, 378] on textarea at bounding box center [488, 369] width 260 height 19
type textarea "x"
type textarea "3"
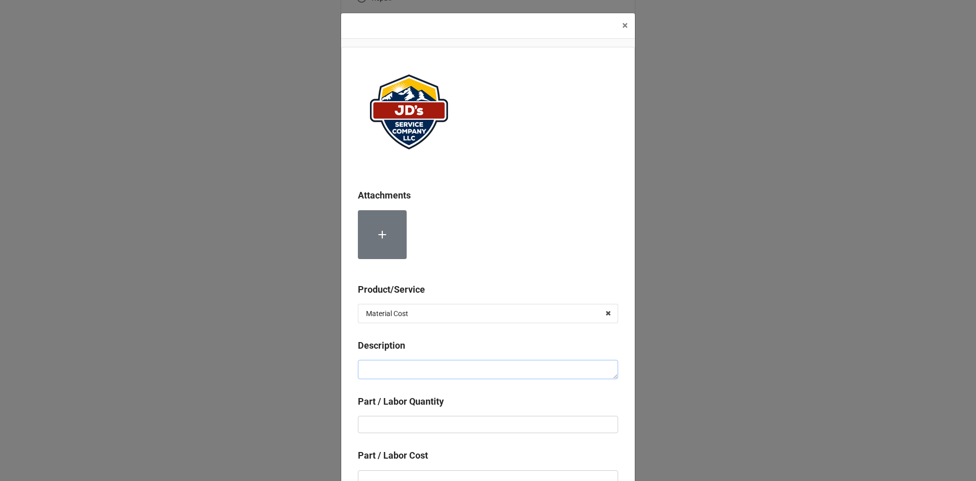
type textarea "x"
type textarea "B"
type textarea "x"
type textarea "Ba"
type textarea "x"
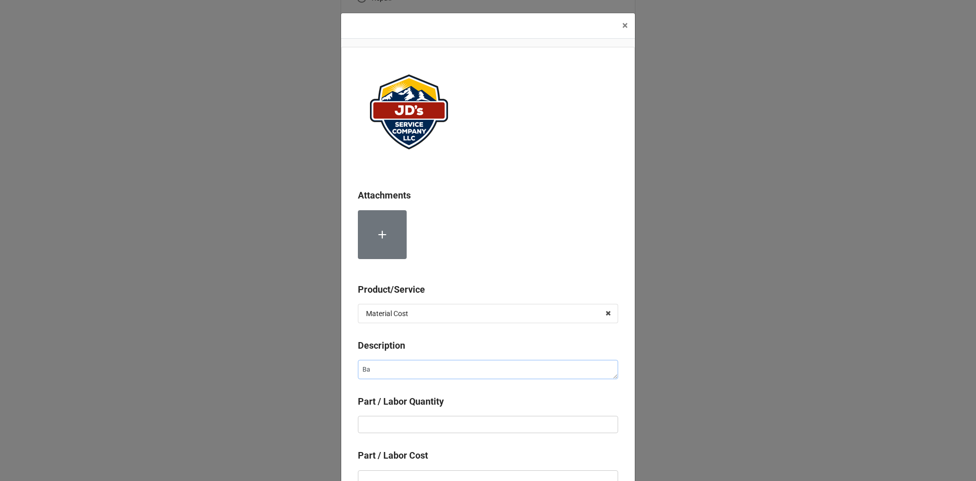
type textarea "Bas"
type textarea "x"
type textarea "Bask"
type textarea "x"
type textarea "Baske"
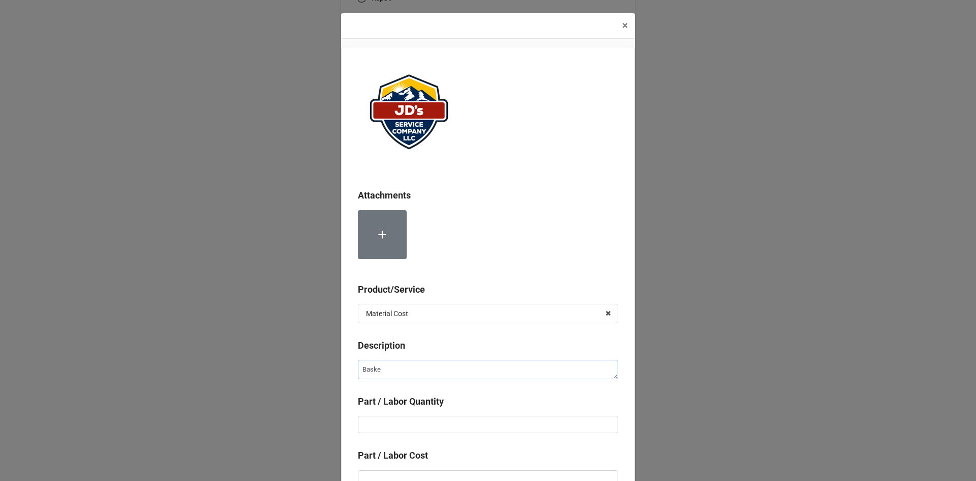
type textarea "x"
type textarea "Basket"
type textarea "x"
type textarea "Basket"
type textarea "x"
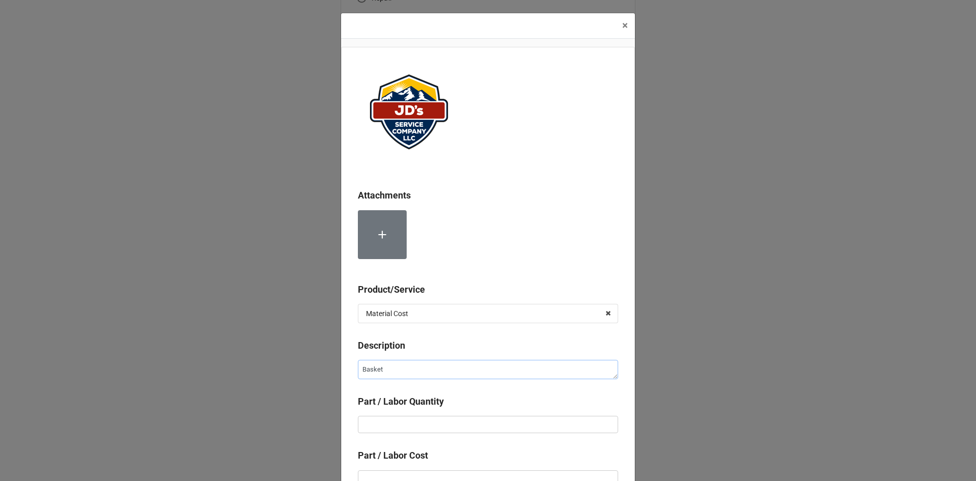
type textarea "Basket S"
type textarea "x"
type textarea "Basket St"
type textarea "x"
type textarea "Basket Str"
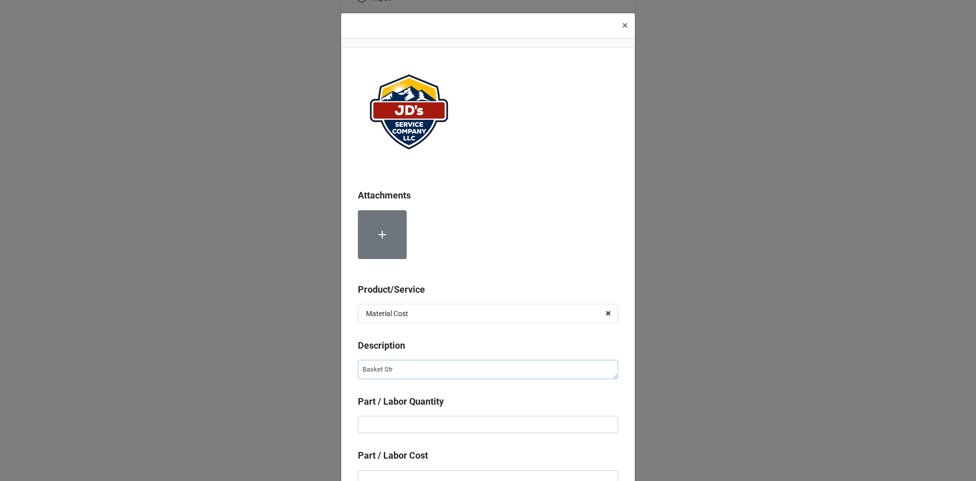
type textarea "x"
type textarea "Basket Stra"
type textarea "x"
type textarea "Basket Strai"
type textarea "x"
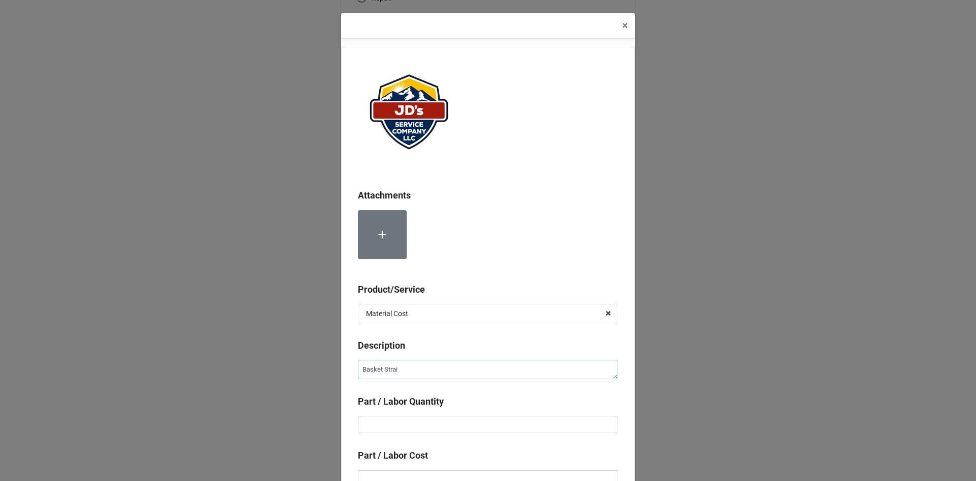
type textarea "Basket Strain"
type textarea "x"
type textarea "Basket Straine"
type textarea "x"
type textarea "Basket Strainer"
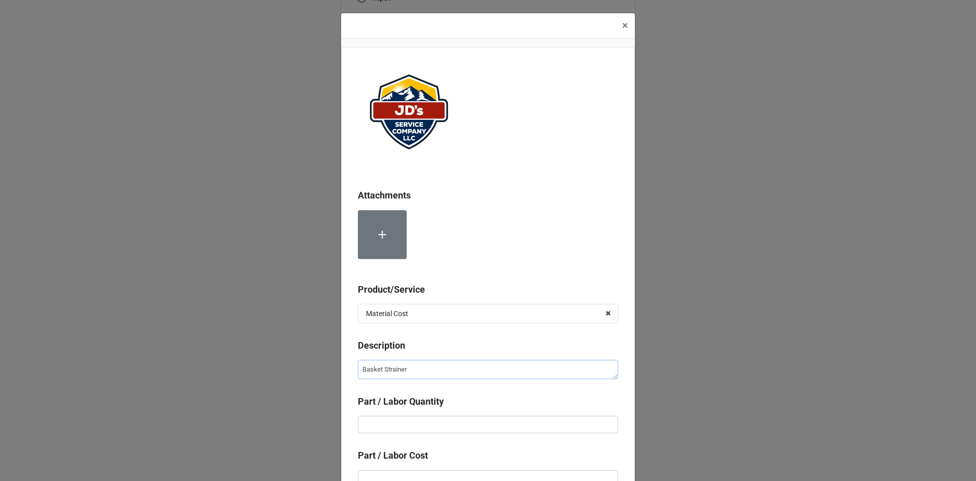
type textarea "x"
type textarea "Basket Strainers"
type textarea "x"
type input "3"
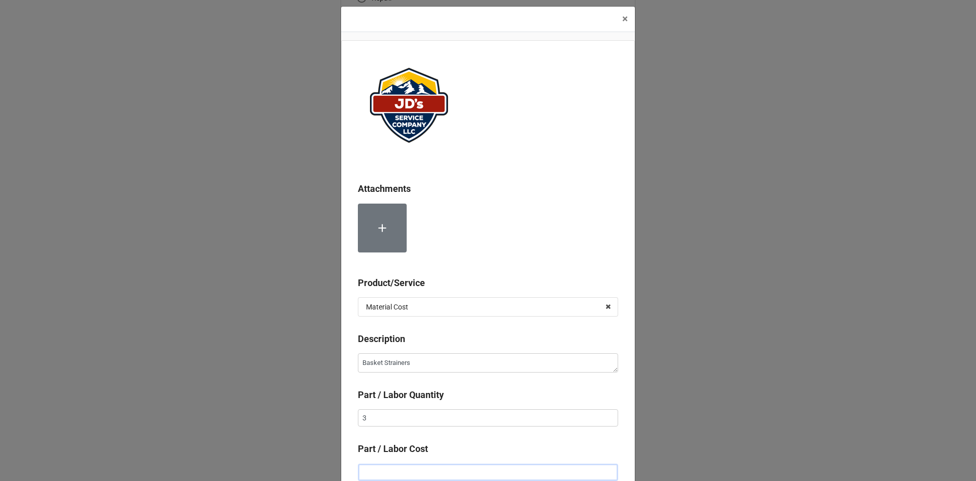
type textarea "x"
type input "$5.00"
type textarea "x"
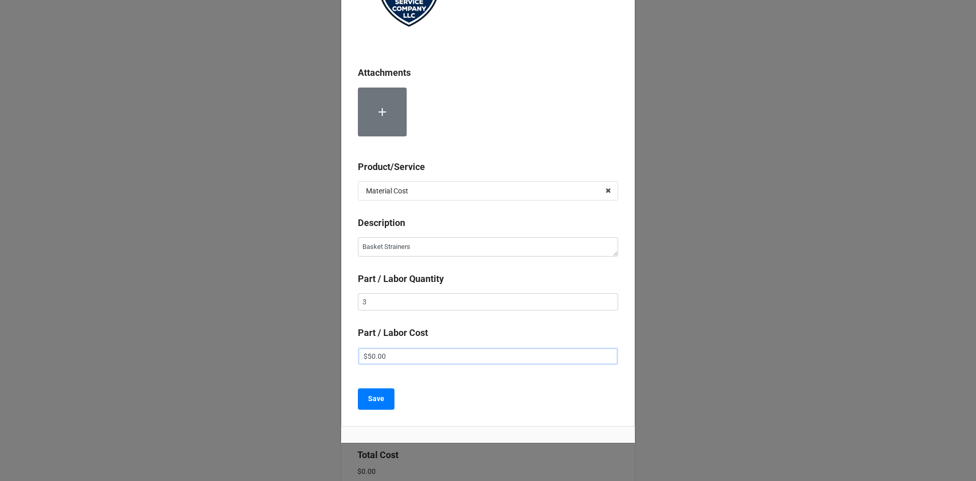
scroll to position [148, 0]
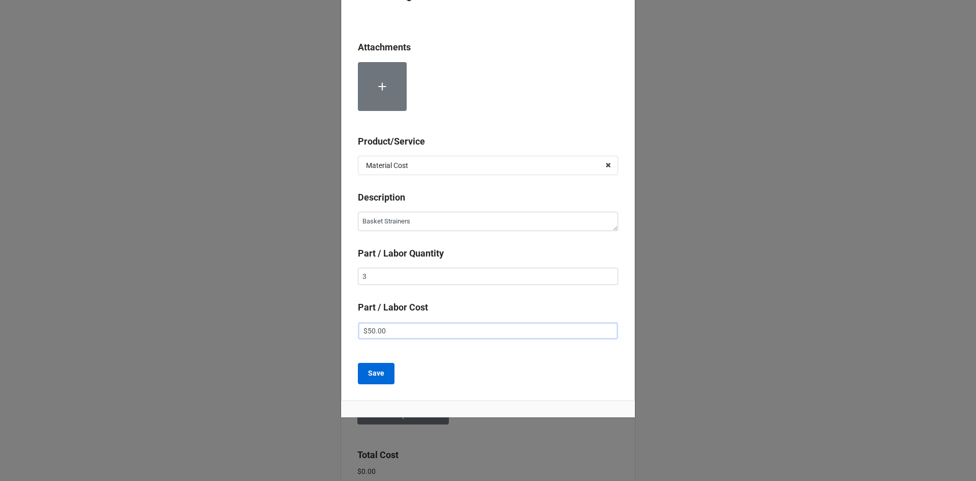
type input "$50.00"
click at [363, 373] on button "Save" at bounding box center [376, 373] width 37 height 21
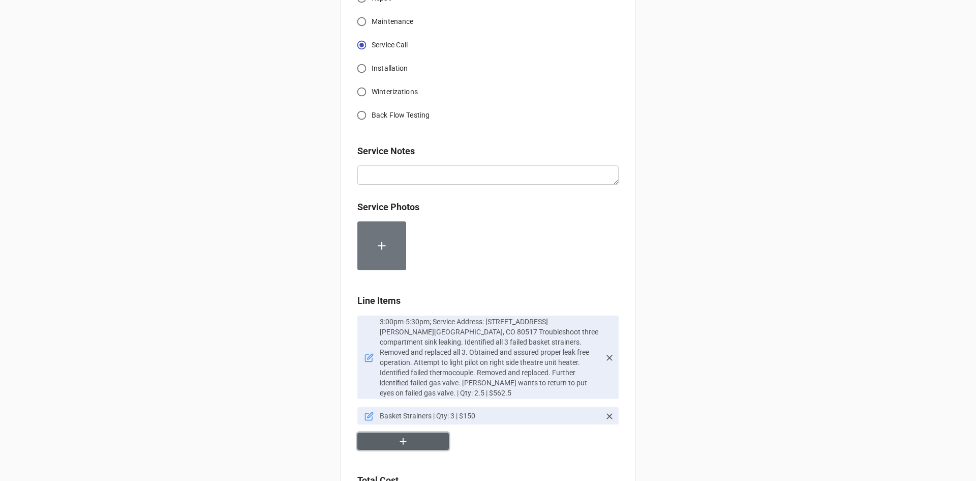
click at [408, 433] on button "button" at bounding box center [403, 441] width 92 height 18
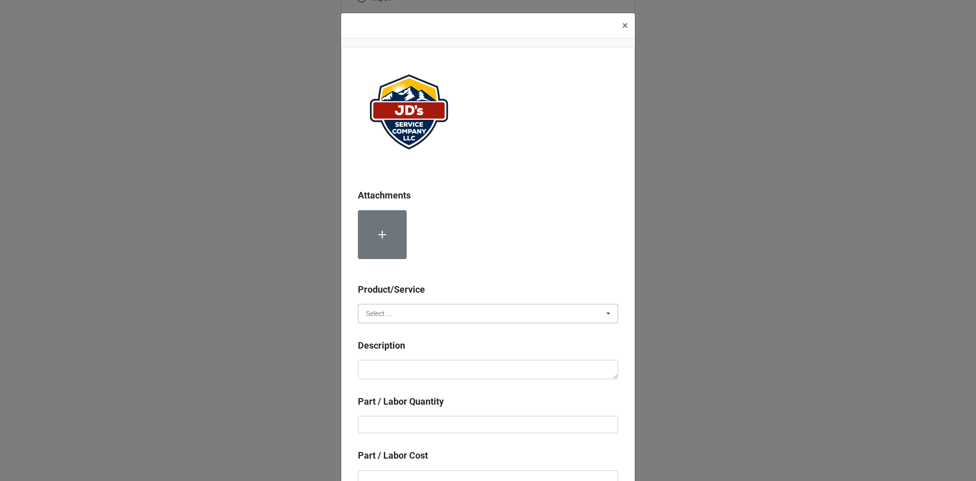
click at [416, 315] on input "text" at bounding box center [488, 313] width 259 height 18
click at [416, 346] on div "Material Cost" at bounding box center [487, 350] width 259 height 19
click at [418, 369] on textarea at bounding box center [488, 369] width 260 height 19
type textarea "x"
type textarea "T"
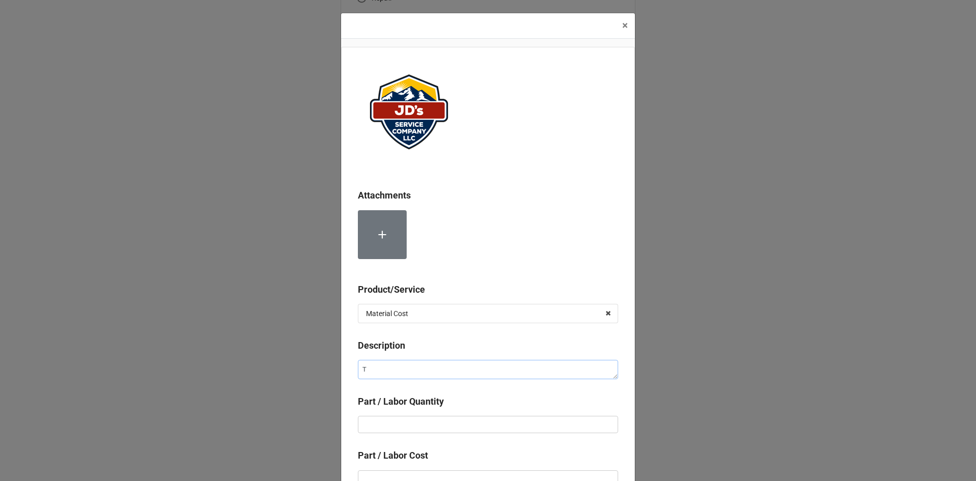
type textarea "x"
type textarea "Th"
type textarea "x"
type textarea "The"
type textarea "x"
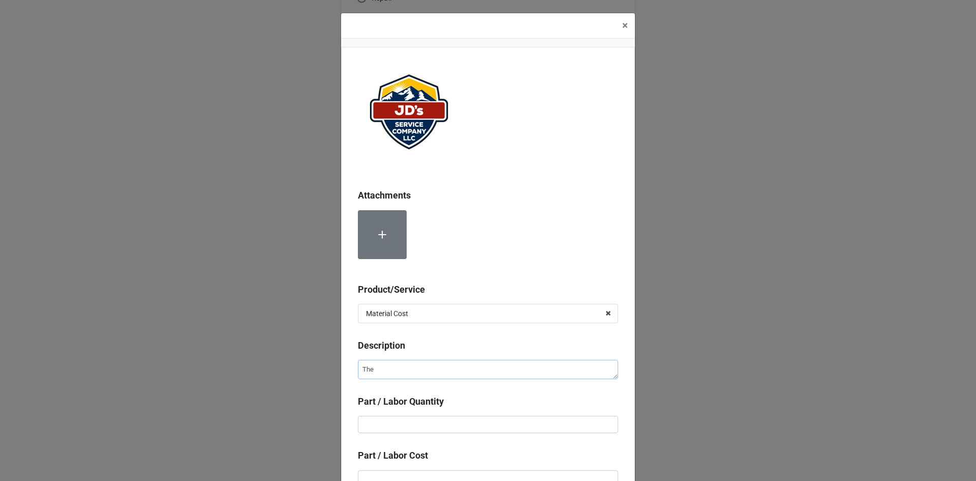
type textarea "Ther"
type textarea "x"
type textarea "Therm"
type textarea "x"
type textarea "Thermo"
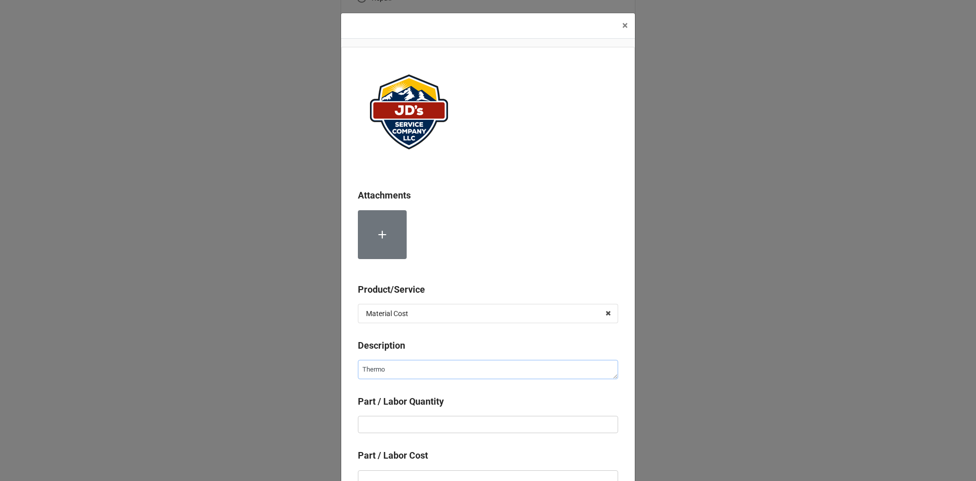
type textarea "x"
type textarea "Thermoc"
type textarea "x"
type textarea "Thermoco"
type textarea "x"
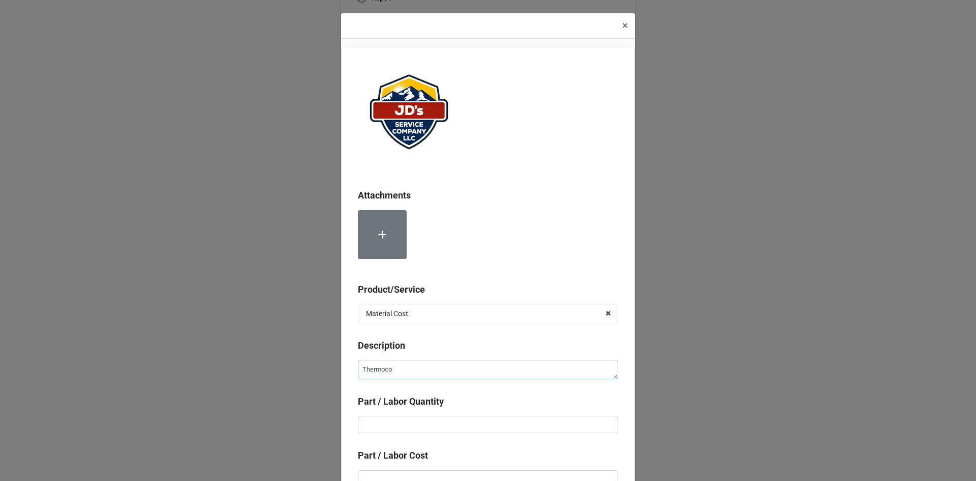
type textarea "Thermocou"
type textarea "x"
type textarea "Thermocoup"
type textarea "x"
type textarea "Thermocoupl"
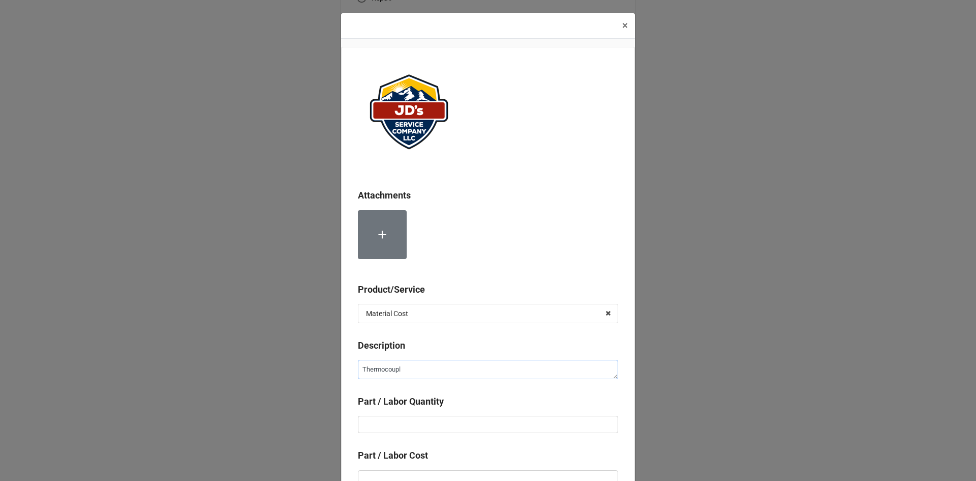
type textarea "x"
type textarea "Thermocouple"
type textarea "x"
type input "1"
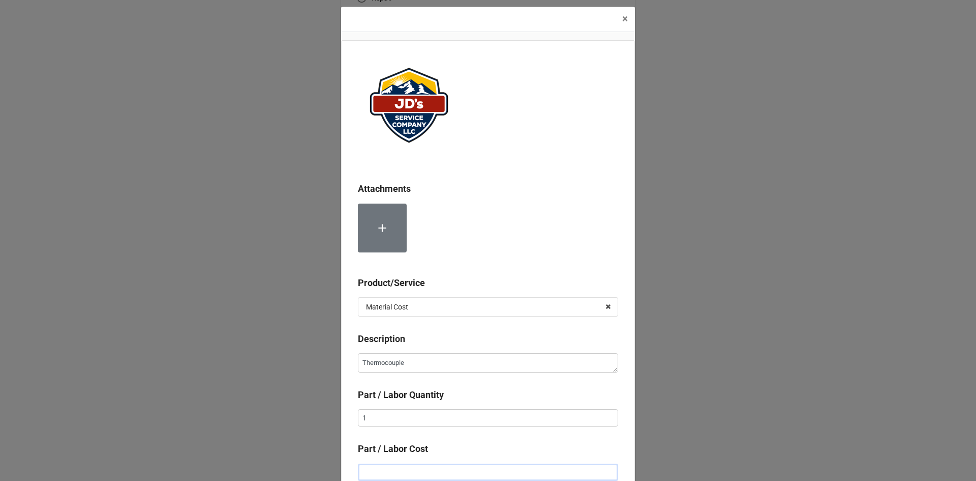
type textarea "x"
type input "$4.00"
type textarea "x"
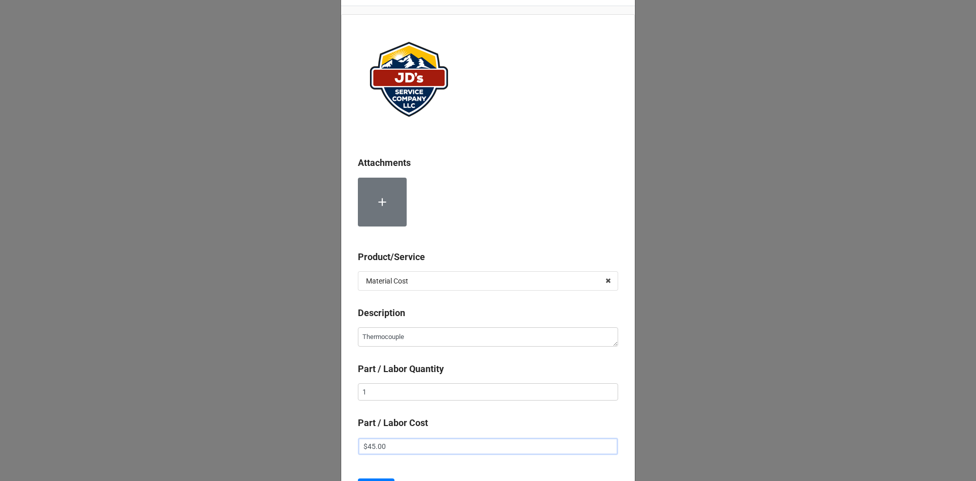
scroll to position [57, 0]
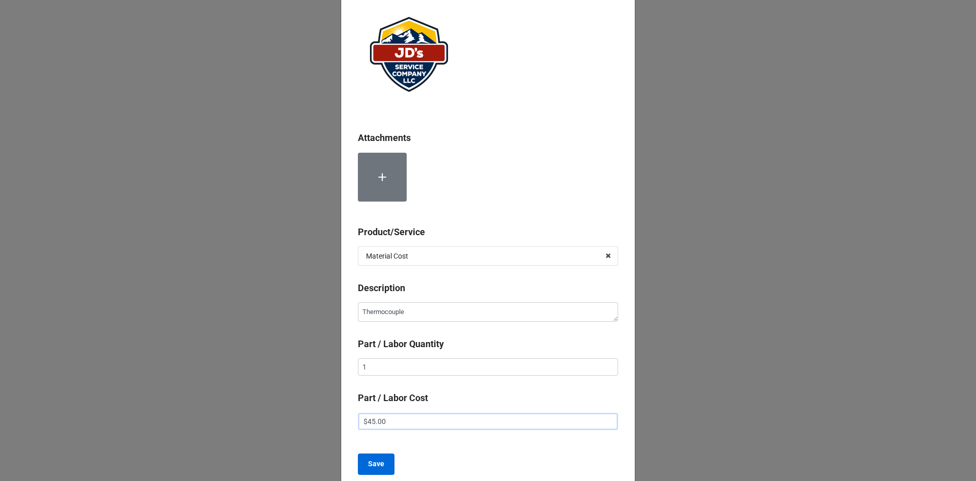
type input "$45.00"
click at [376, 464] on b "Save" at bounding box center [376, 463] width 16 height 11
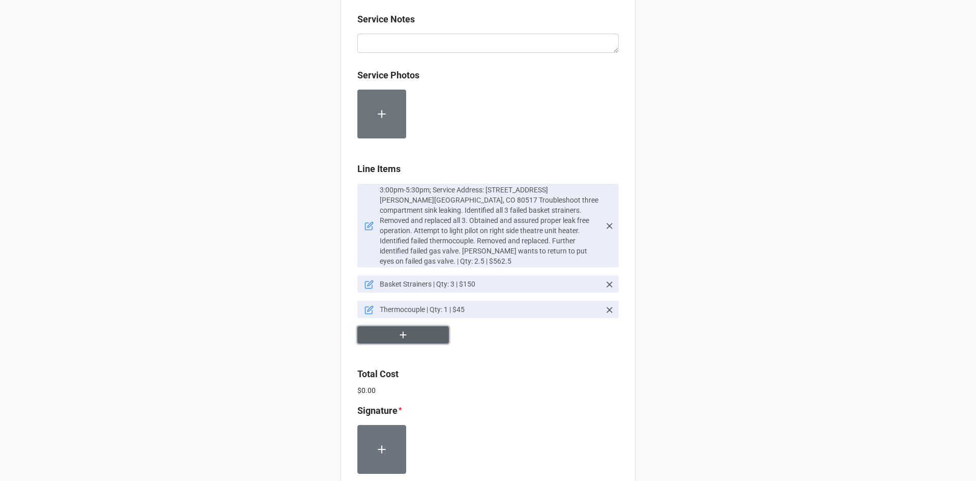
scroll to position [610, 0]
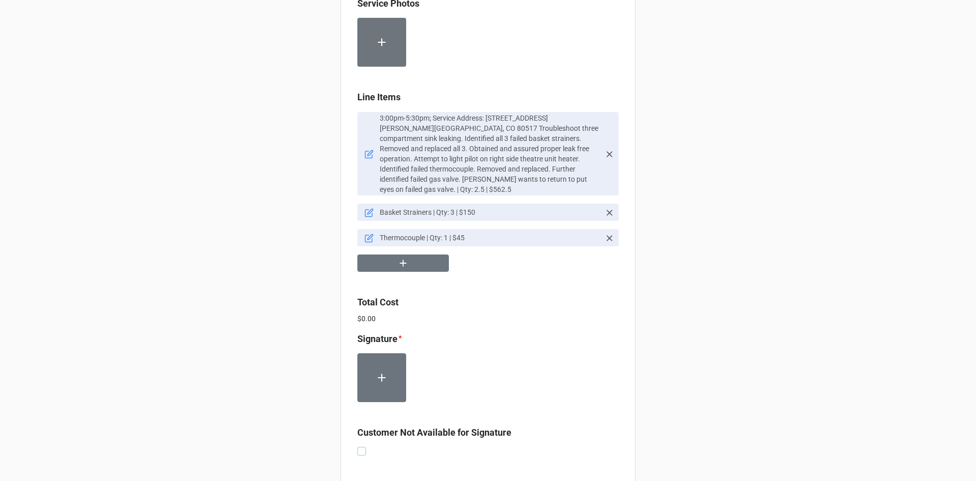
click at [357, 446] on label at bounding box center [361, 446] width 9 height 0
checkbox input "true"
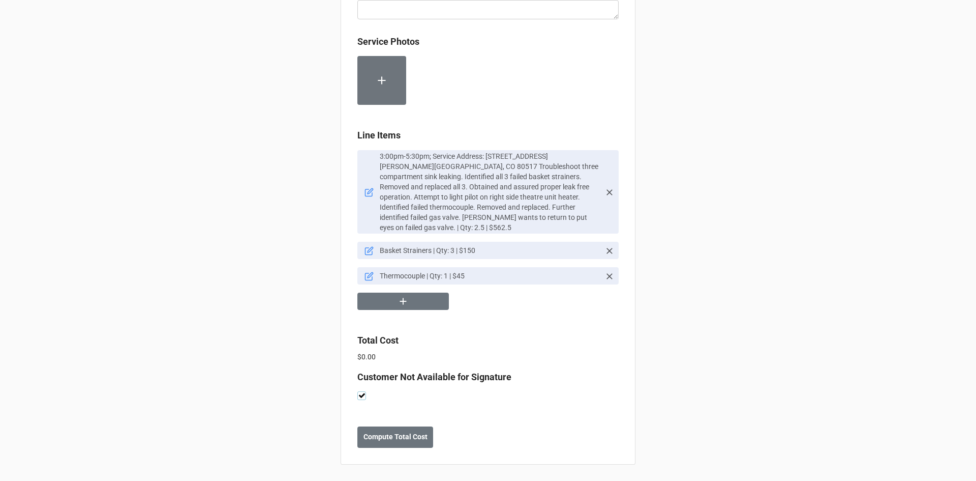
scroll to position [562, 0]
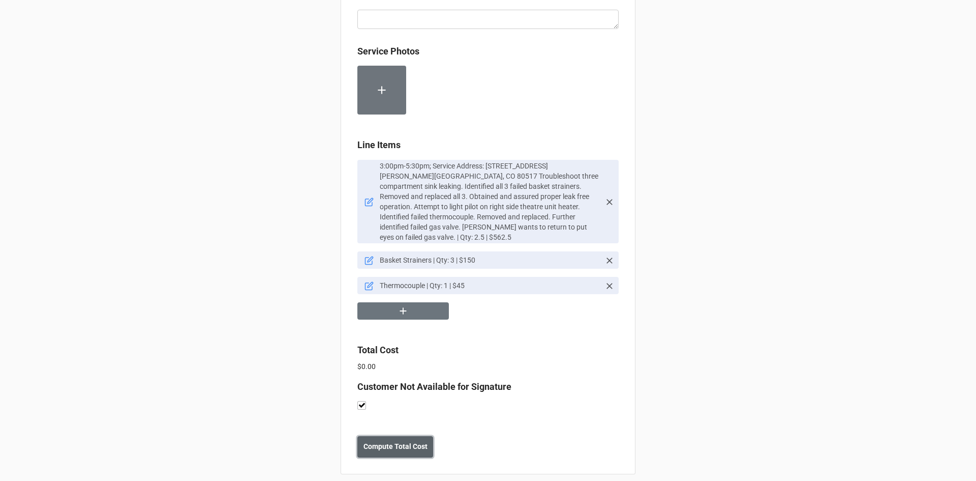
click at [391, 441] on b "Compute Total Cost" at bounding box center [396, 446] width 64 height 11
click at [384, 441] on button "Save" at bounding box center [375, 446] width 37 height 21
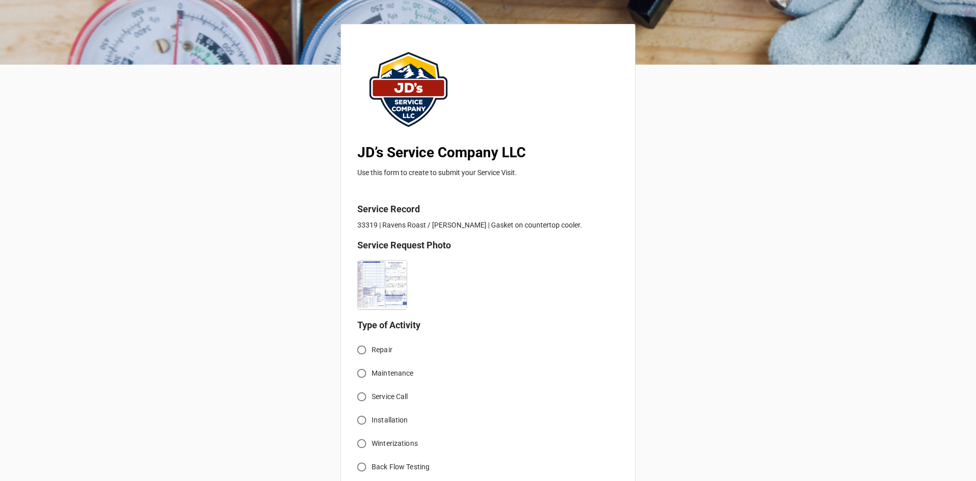
scroll to position [51, 0]
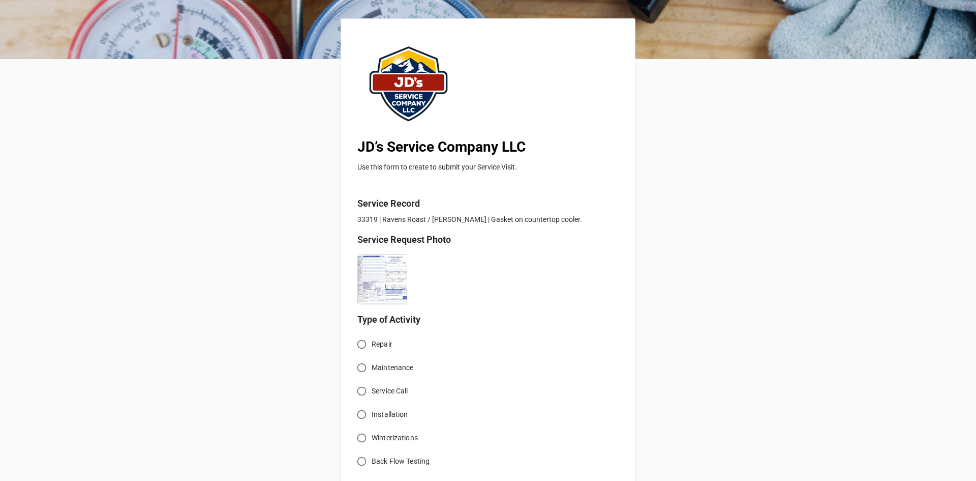
click at [358, 393] on input "Service Call" at bounding box center [362, 391] width 20 height 20
radio input "true"
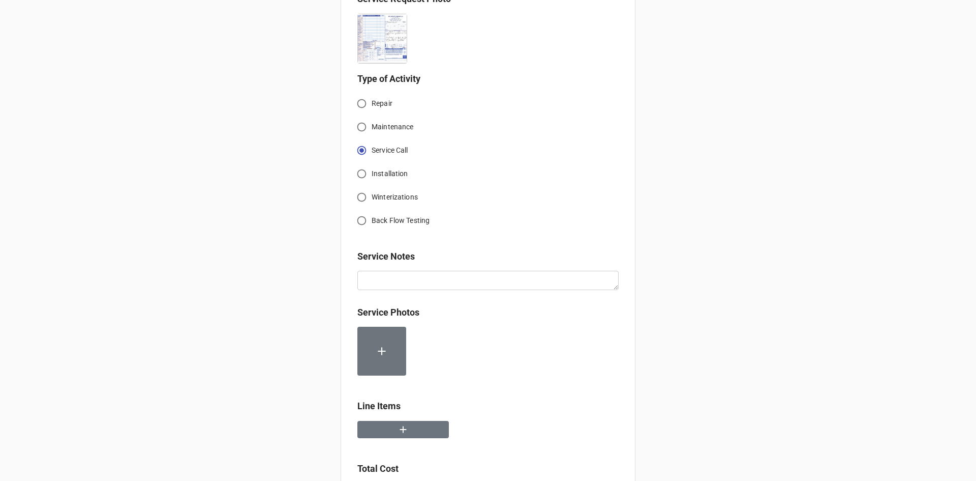
scroll to position [305, 0]
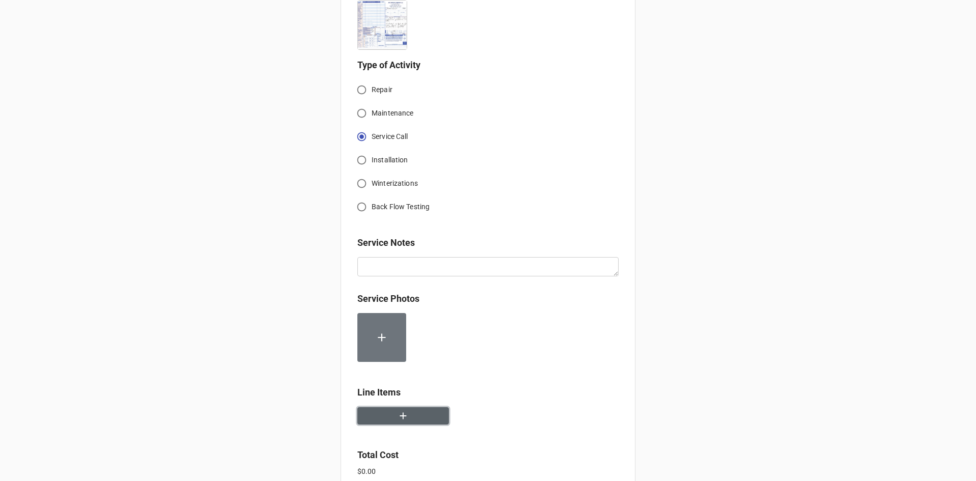
click at [399, 421] on icon "button" at bounding box center [403, 415] width 11 height 11
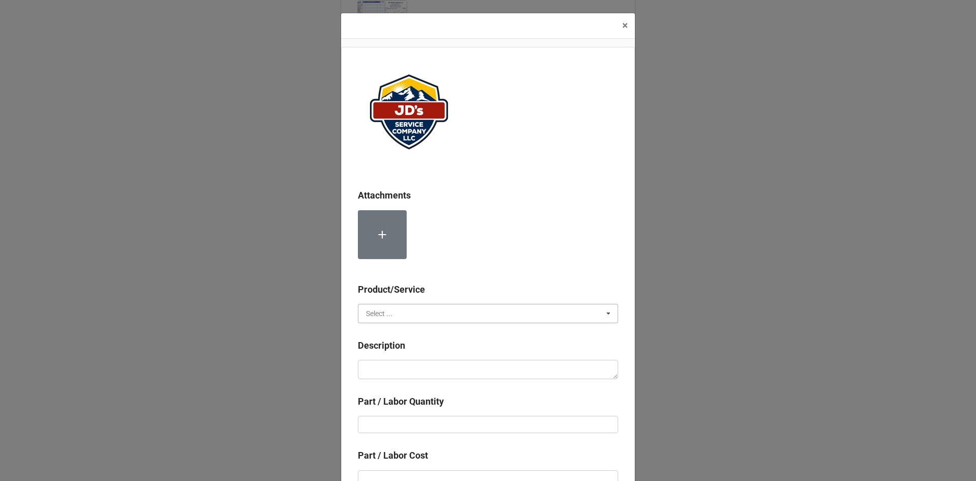
click at [441, 312] on input "text" at bounding box center [488, 313] width 259 height 18
drag, startPoint x: 423, startPoint y: 336, endPoint x: 424, endPoint y: 349, distance: 13.2
click at [423, 337] on div "Services" at bounding box center [487, 331] width 259 height 19
click at [430, 379] on textarea at bounding box center [488, 369] width 260 height 19
paste textarea "3:30pm-4:30pm; Service Address: 164 E Elkhorn Ave. Estes Park, CO 80517 Assist …"
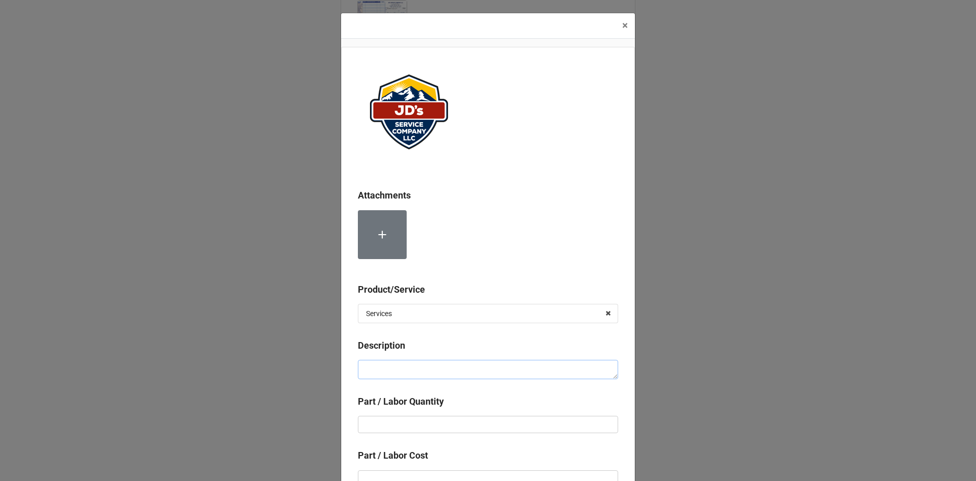
type textarea "x"
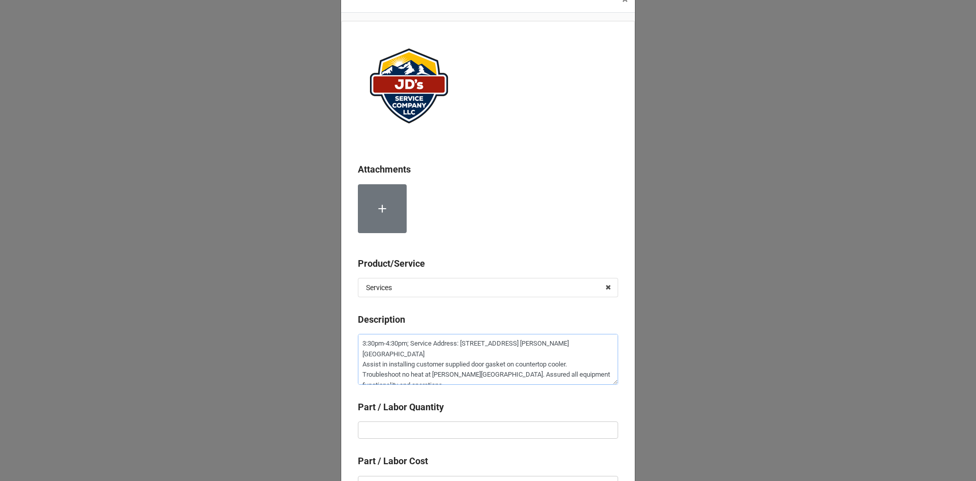
scroll to position [51, 0]
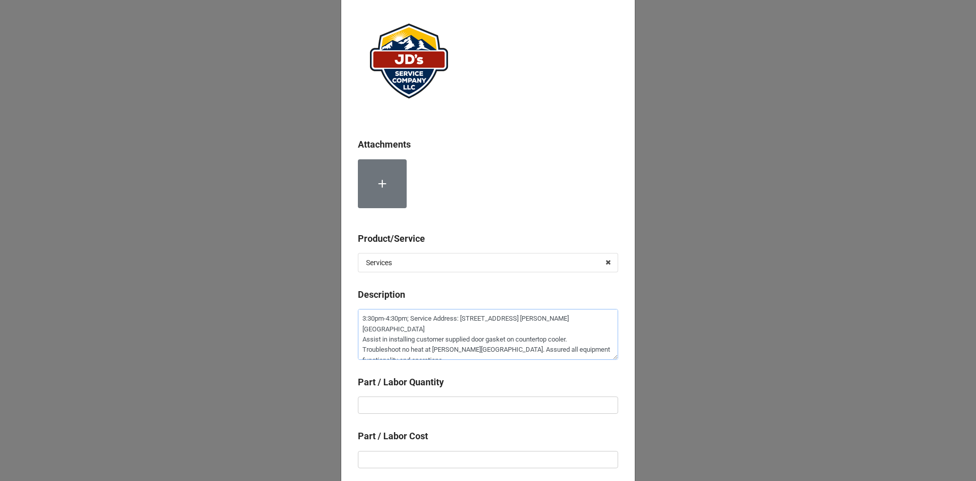
type textarea "3:30pm-4:30pm; Service Address: 164 E Elkhorn Ave. Estes Park, CO 80517 Assist …"
click at [501, 406] on input "text" at bounding box center [488, 404] width 260 height 17
type textarea "x"
type input "1"
type textarea "x"
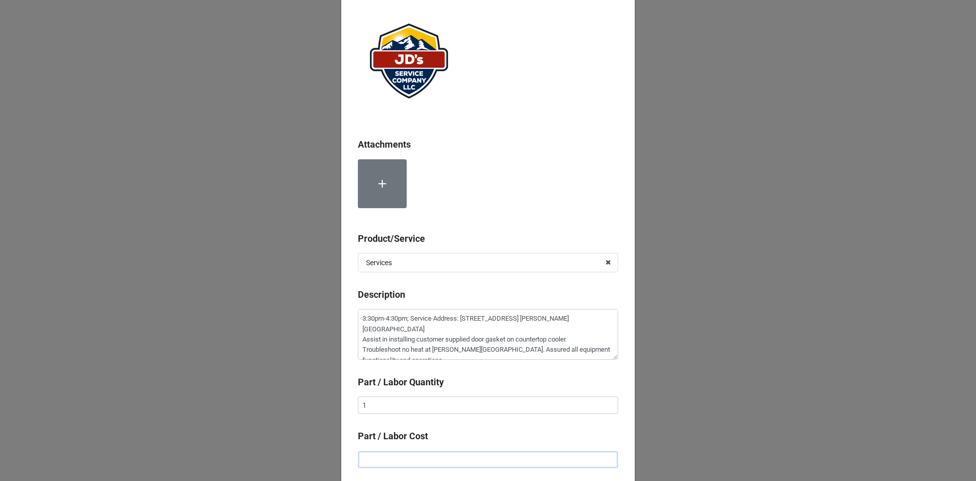
type input "$2.00"
type textarea "x"
type input "$22.00"
type textarea "x"
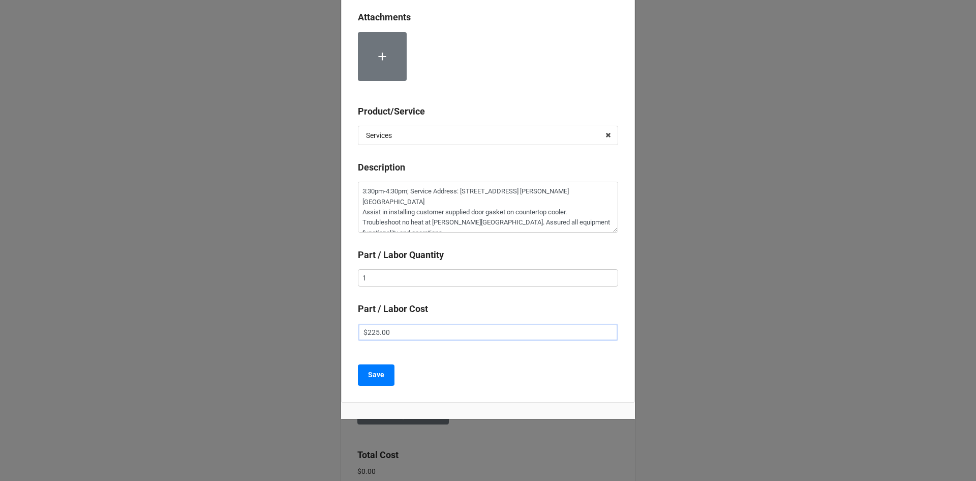
scroll to position [179, 0]
type input "$225.00"
click at [380, 378] on b "Save" at bounding box center [376, 373] width 16 height 11
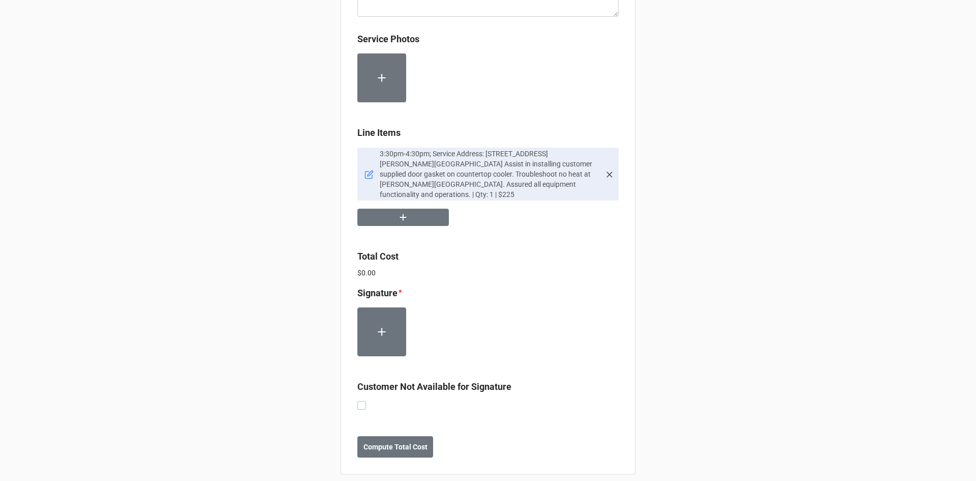
click at [357, 401] on label at bounding box center [361, 401] width 9 height 0
checkbox input "true"
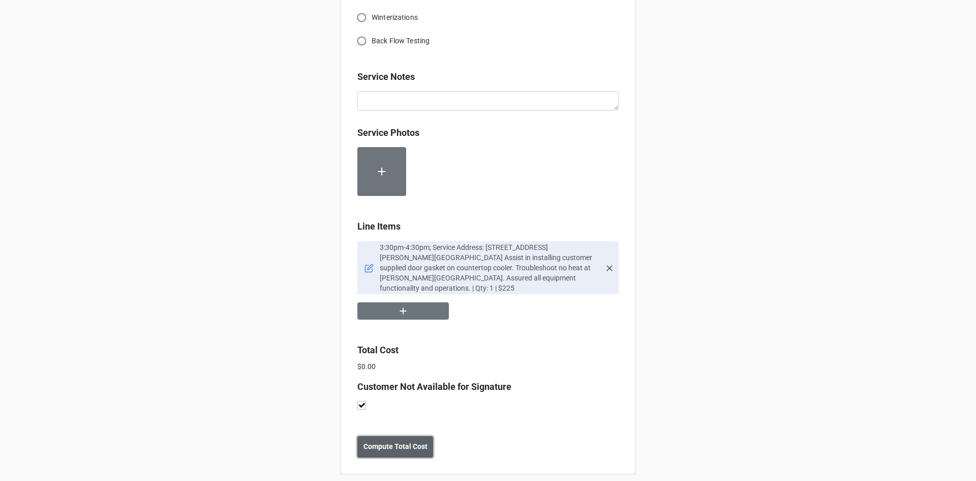
click at [388, 441] on b "Compute Total Cost" at bounding box center [396, 446] width 64 height 11
click at [381, 438] on button "Save" at bounding box center [375, 446] width 37 height 21
